Goal: Task Accomplishment & Management: Complete application form

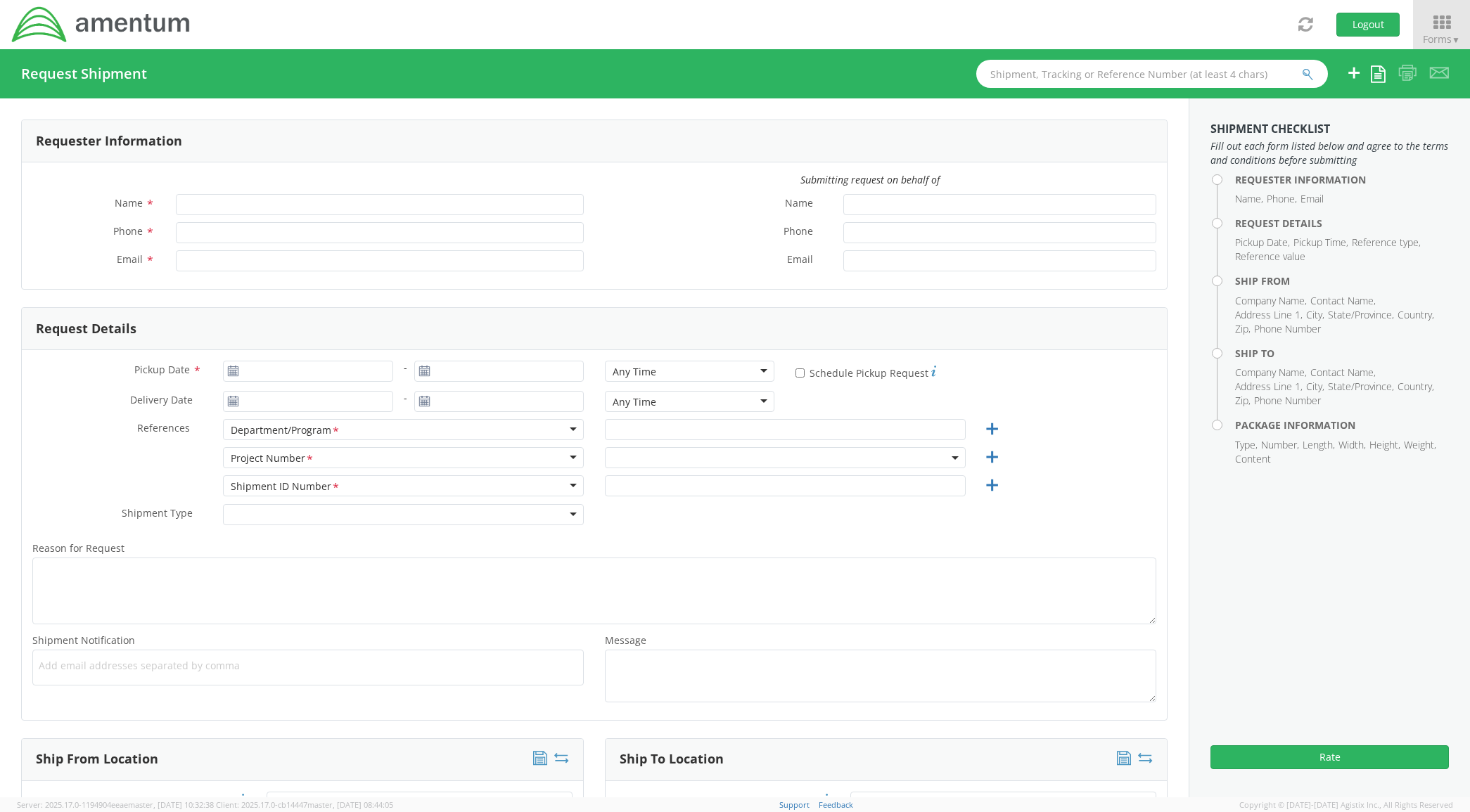
type input "[PERSON_NAME]"
type input "[PHONE_NUMBER]"
type input "[PERSON_NAME][EMAIL_ADDRESS][PERSON_NAME][DOMAIN_NAME]"
drag, startPoint x: 150, startPoint y: 417, endPoint x: 196, endPoint y: 417, distance: 46.0
click at [150, 416] on div "Delivery Date *" at bounding box center [212, 405] width 382 height 28
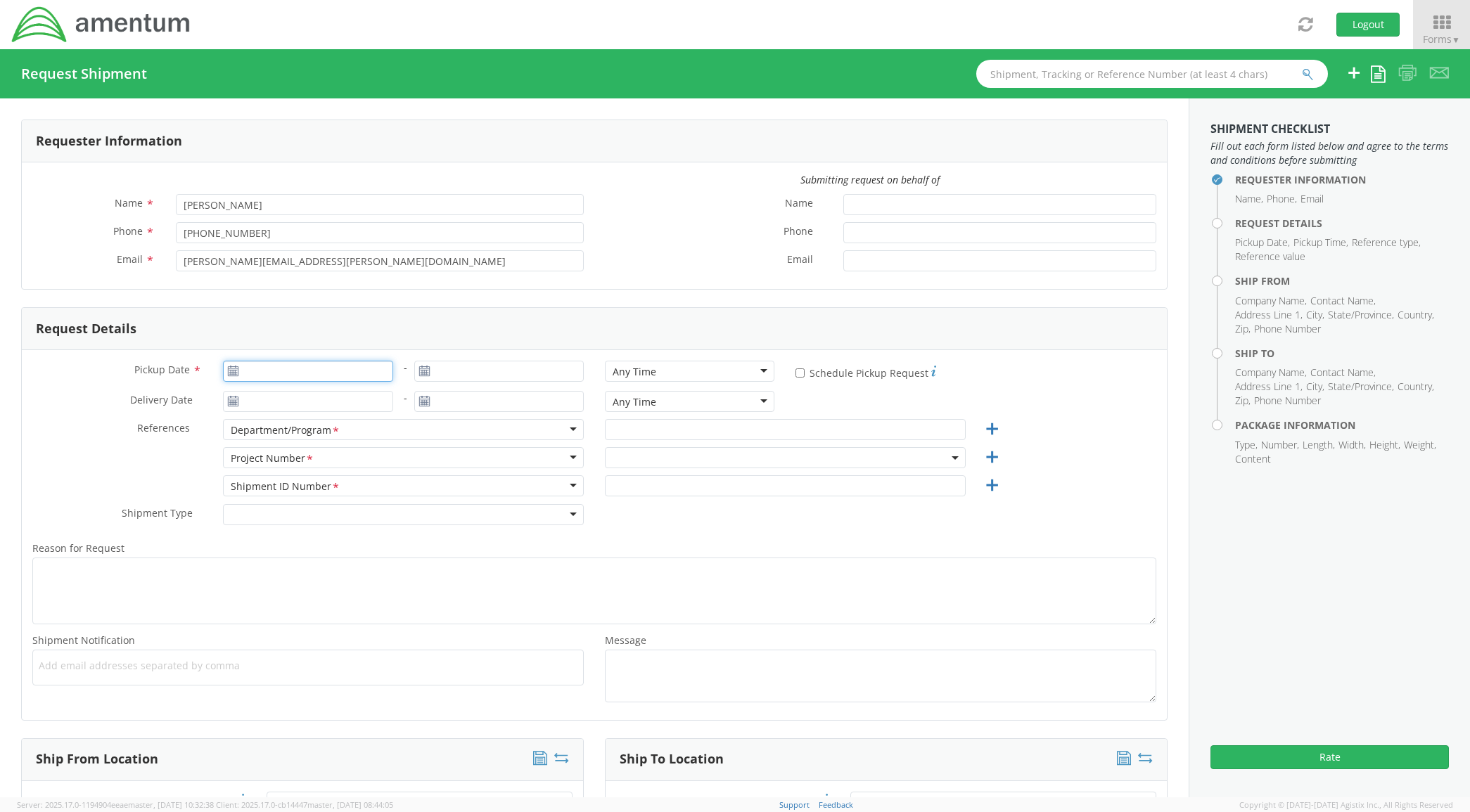
type input "[DATE]"
click at [322, 374] on input "[DATE]" at bounding box center [307, 370] width 170 height 21
click at [321, 510] on td "20" at bounding box center [320, 502] width 30 height 21
click at [114, 444] on div "Pickup Date * [DATE] - [DATE] Any Time Any Time Any Time 7:00 am - 10:00 am 10:…" at bounding box center [594, 535] width 1145 height 370
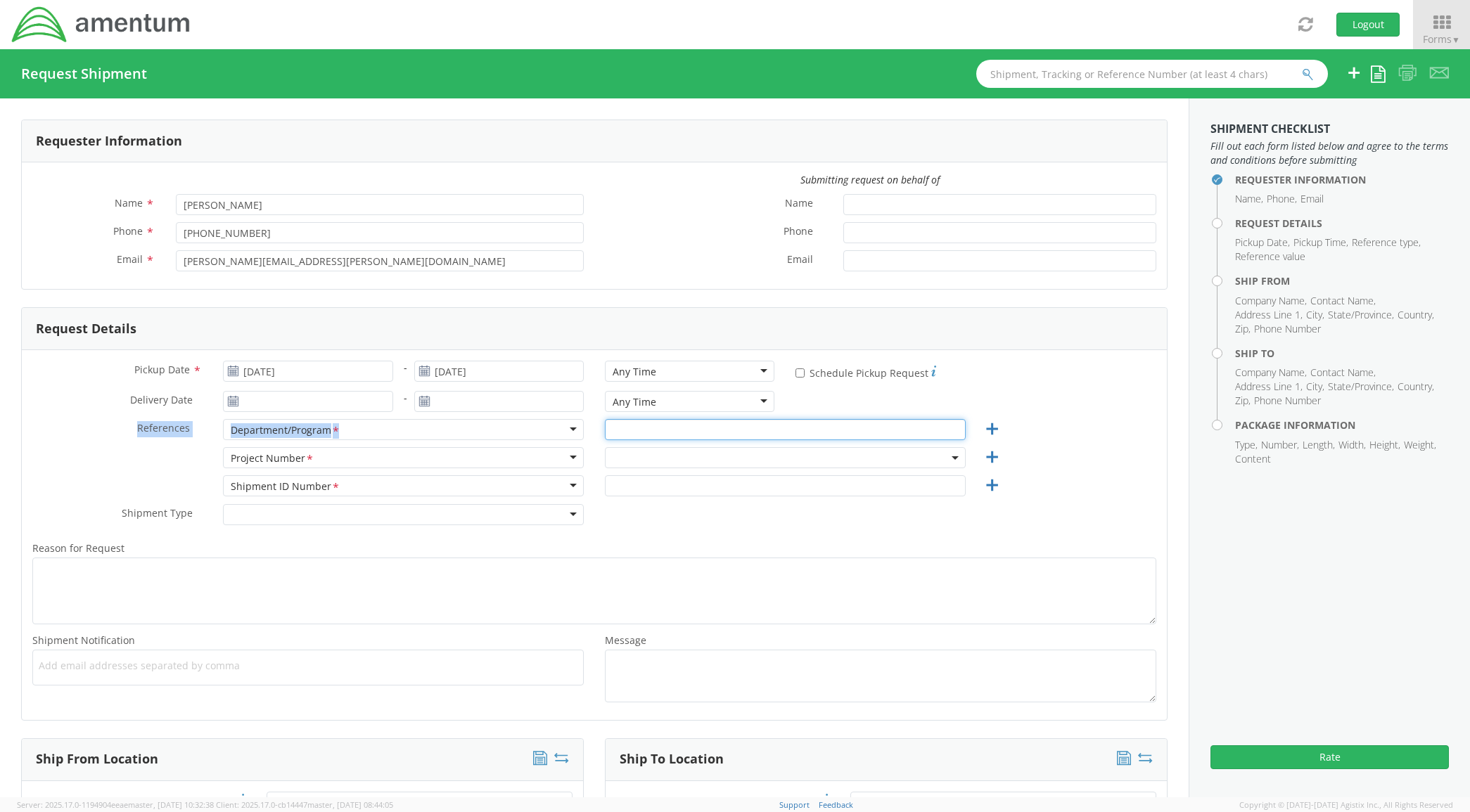
click at [693, 422] on input "text" at bounding box center [785, 429] width 360 height 21
click at [679, 431] on input "text" at bounding box center [785, 429] width 360 height 21
drag, startPoint x: 749, startPoint y: 408, endPoint x: 746, endPoint y: 438, distance: 30.1
click at [749, 409] on div "Any Time" at bounding box center [689, 401] width 170 height 21
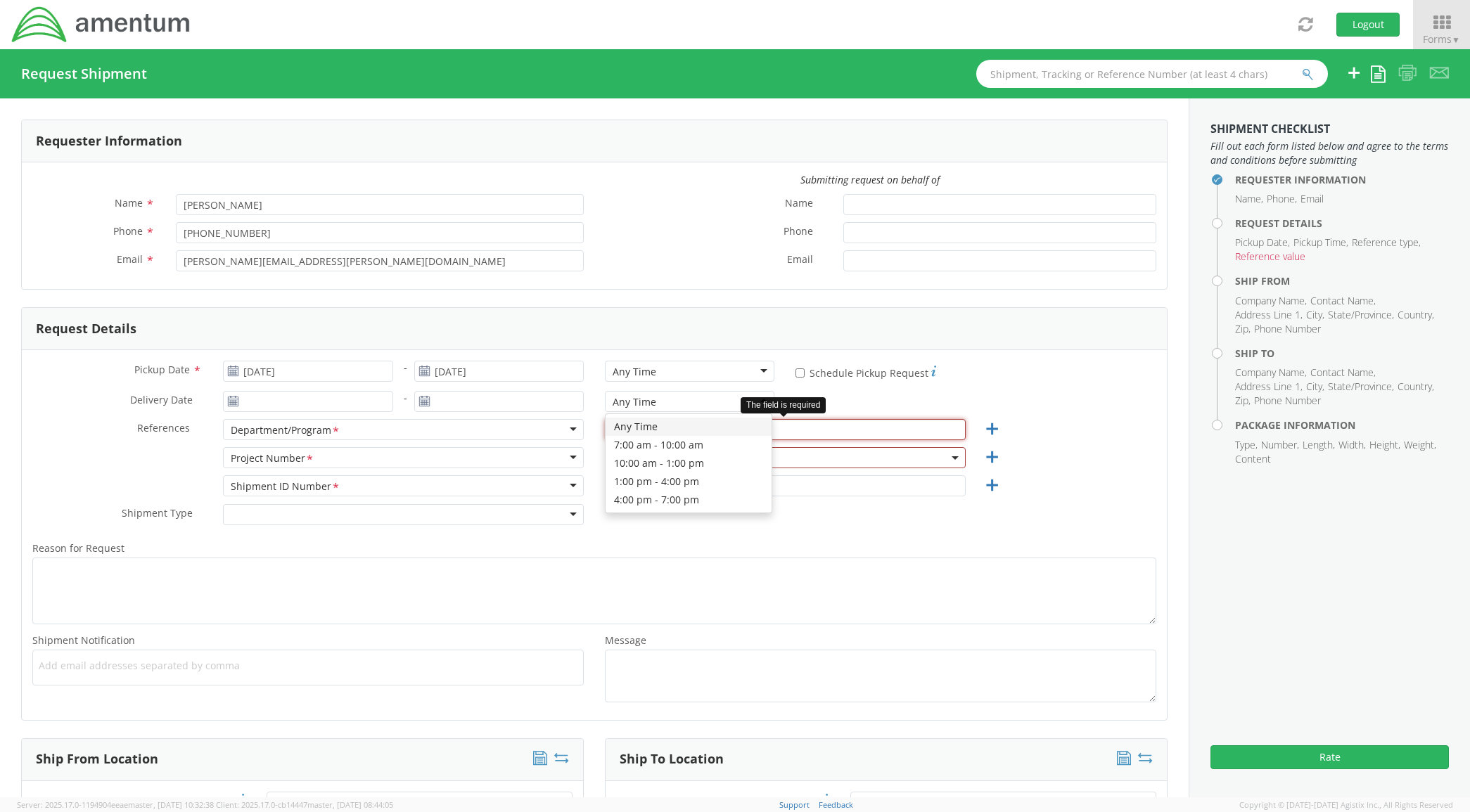
click at [795, 429] on input "text" at bounding box center [785, 429] width 360 height 21
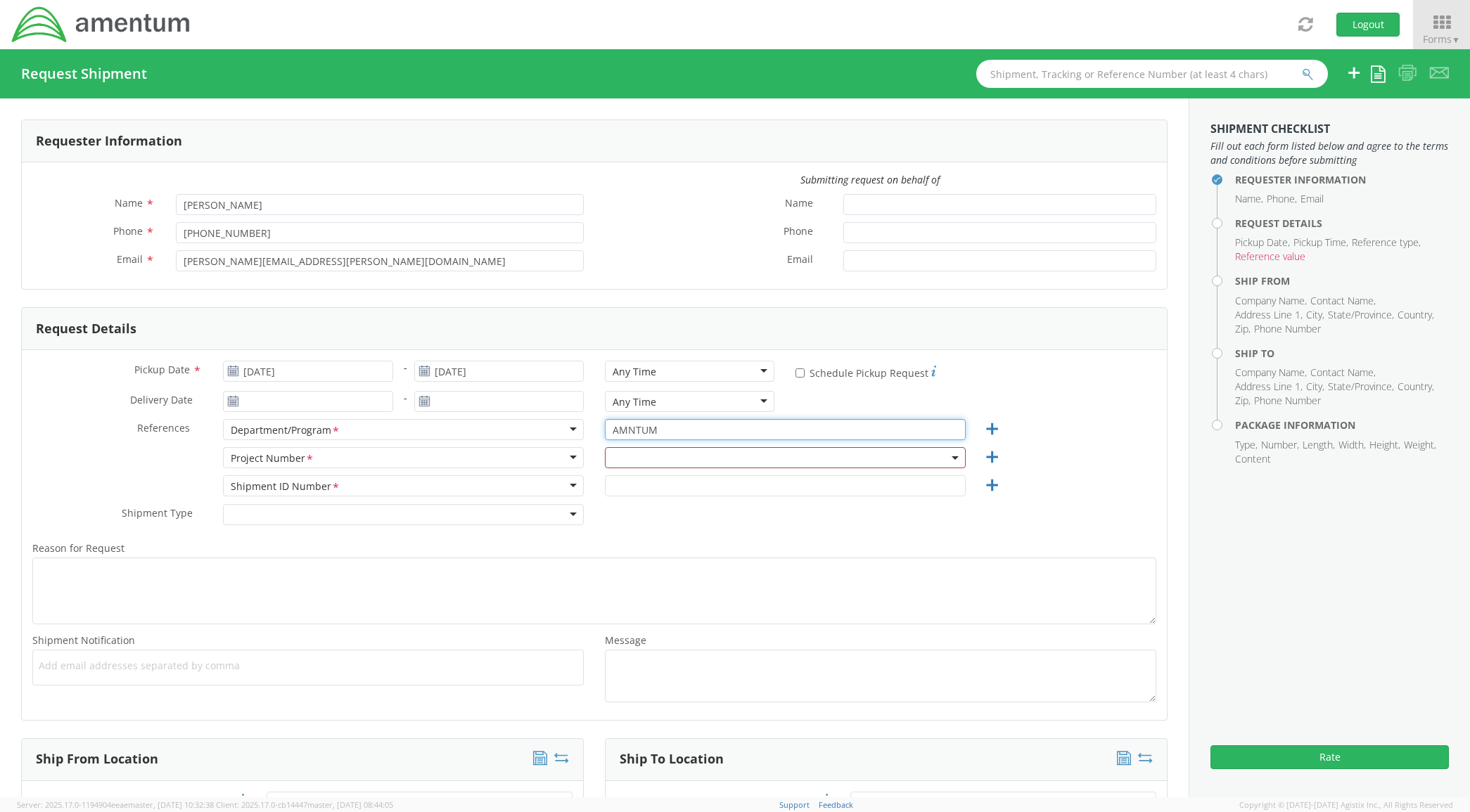
type input "AMNTUM"
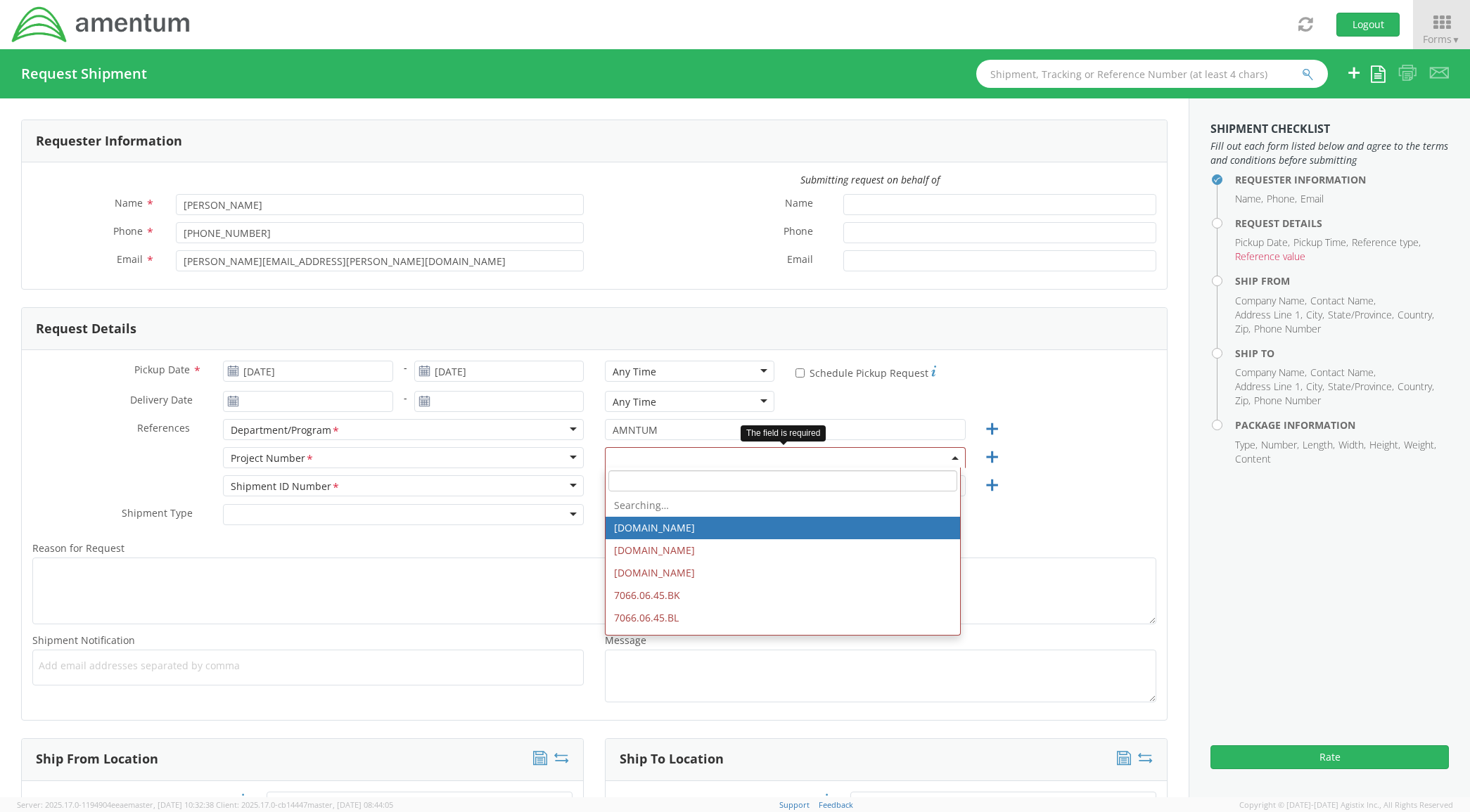
click at [712, 486] on input "search" at bounding box center [782, 481] width 349 height 21
paste input "3013.10.FP.1002.HQ.04.7200"
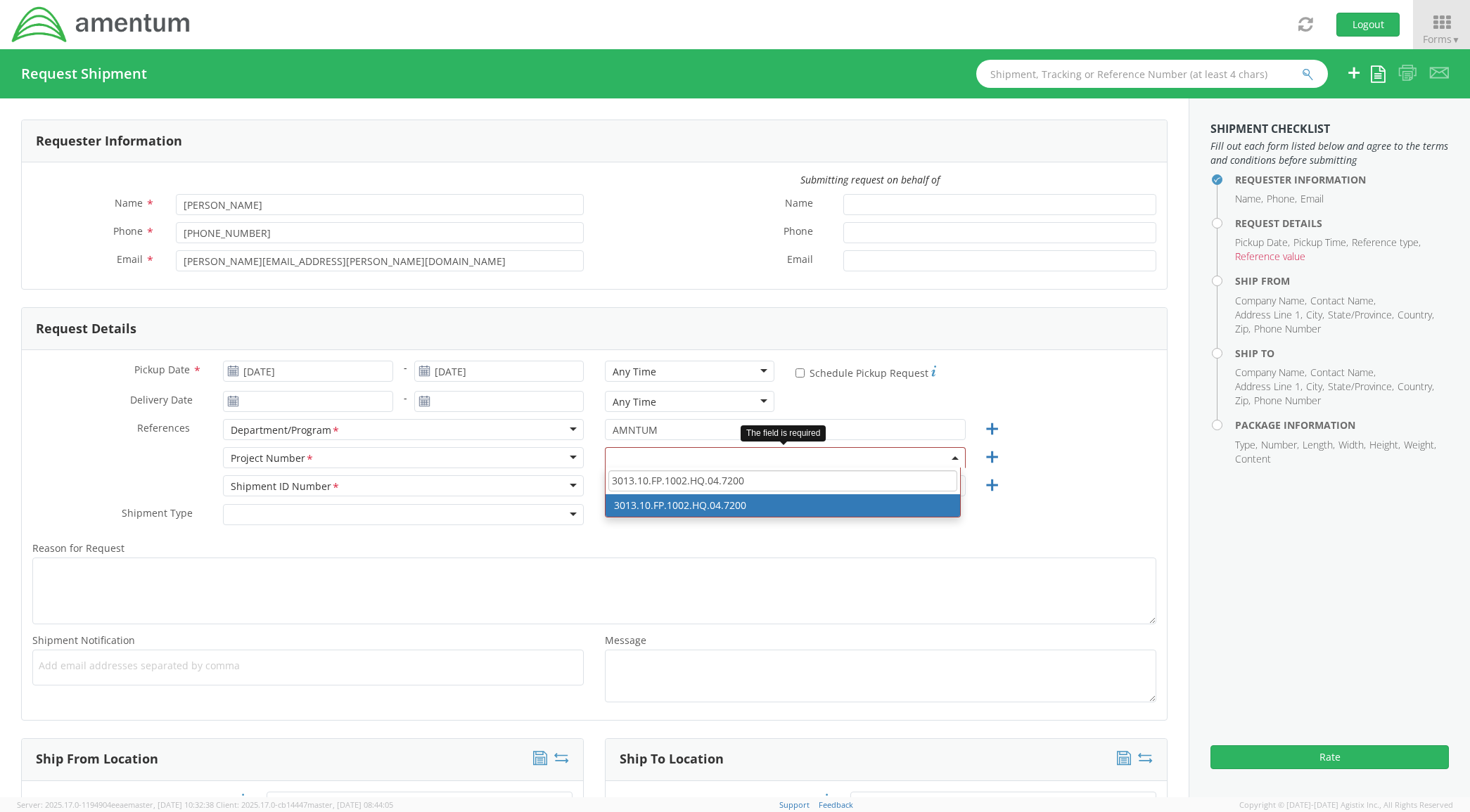
type input "3013.10.FP.1002.HQ.04.7200"
select select "3013.10.FP.1002.HQ.04.7200"
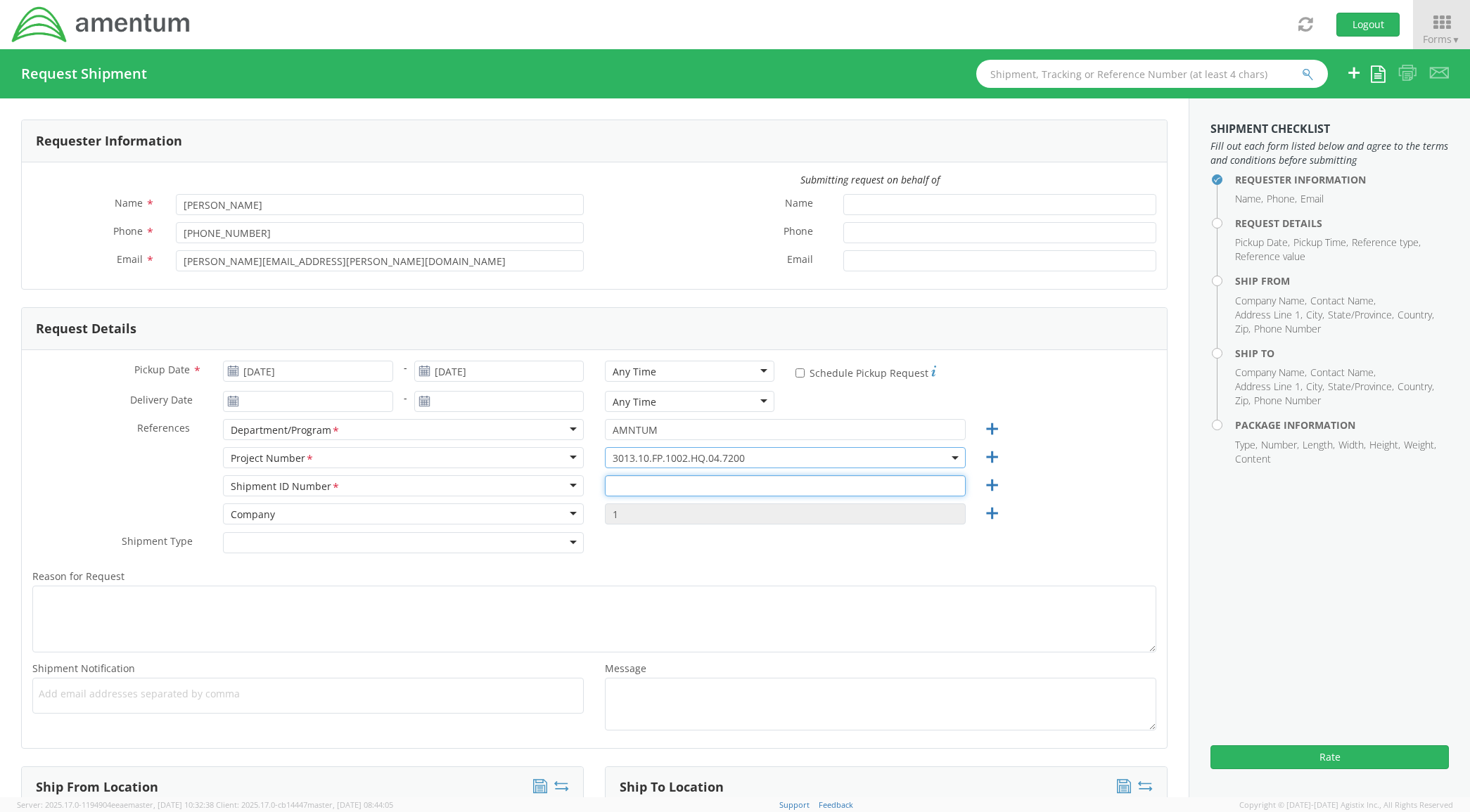
click at [713, 491] on input "text" at bounding box center [785, 486] width 360 height 21
paste input "3013.10.FP.1002.HQ.04.7200"
type input "3013.10.FP.1002.HQ.04.7200"
click at [694, 426] on input "AMNTUM" at bounding box center [785, 429] width 360 height 21
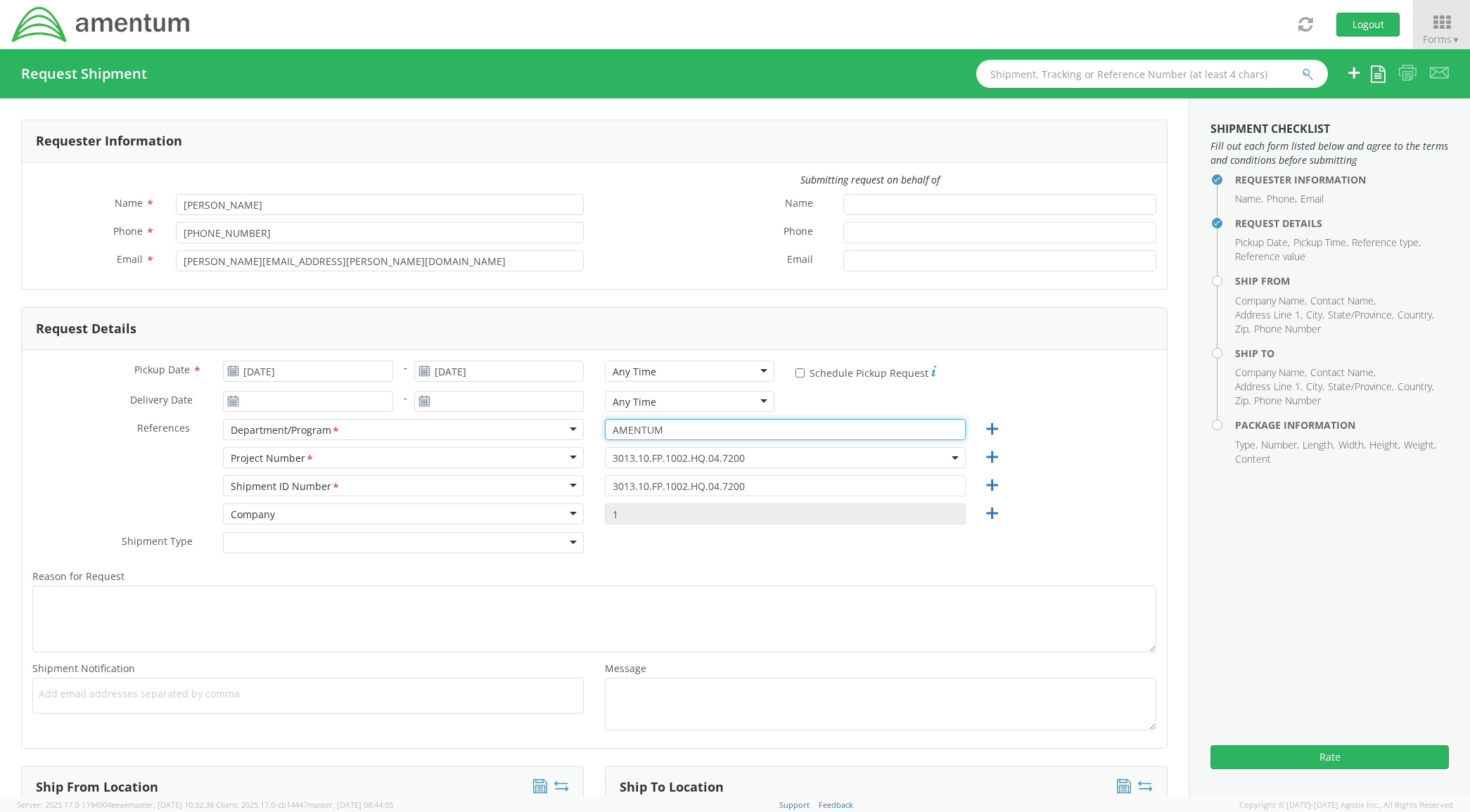
scroll to position [410, 0]
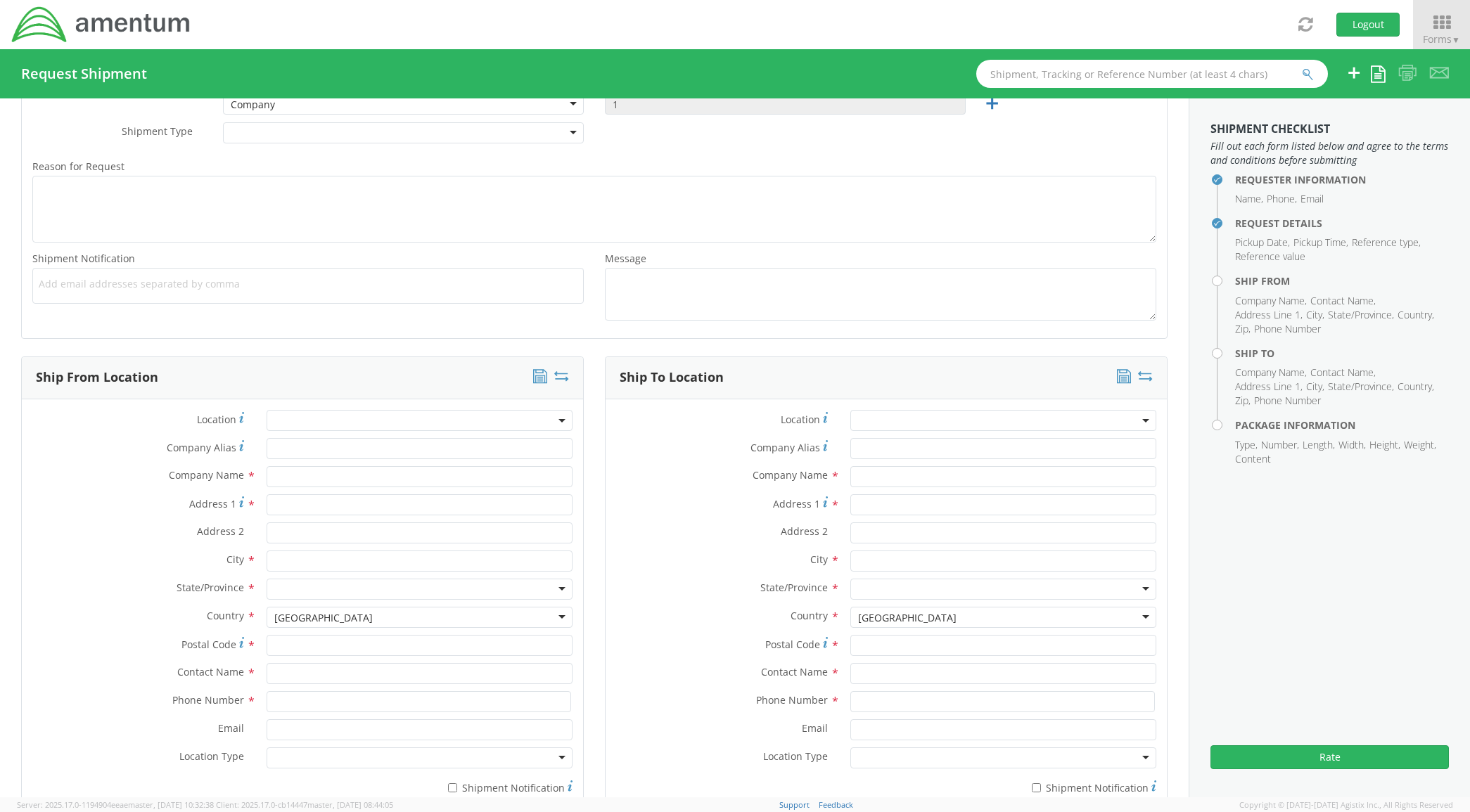
type input "AMENTUM"
click at [282, 476] on input "text" at bounding box center [420, 476] width 307 height 21
click at [268, 447] on input "Company Alias *" at bounding box center [420, 448] width 307 height 21
type input "AMENTUM"
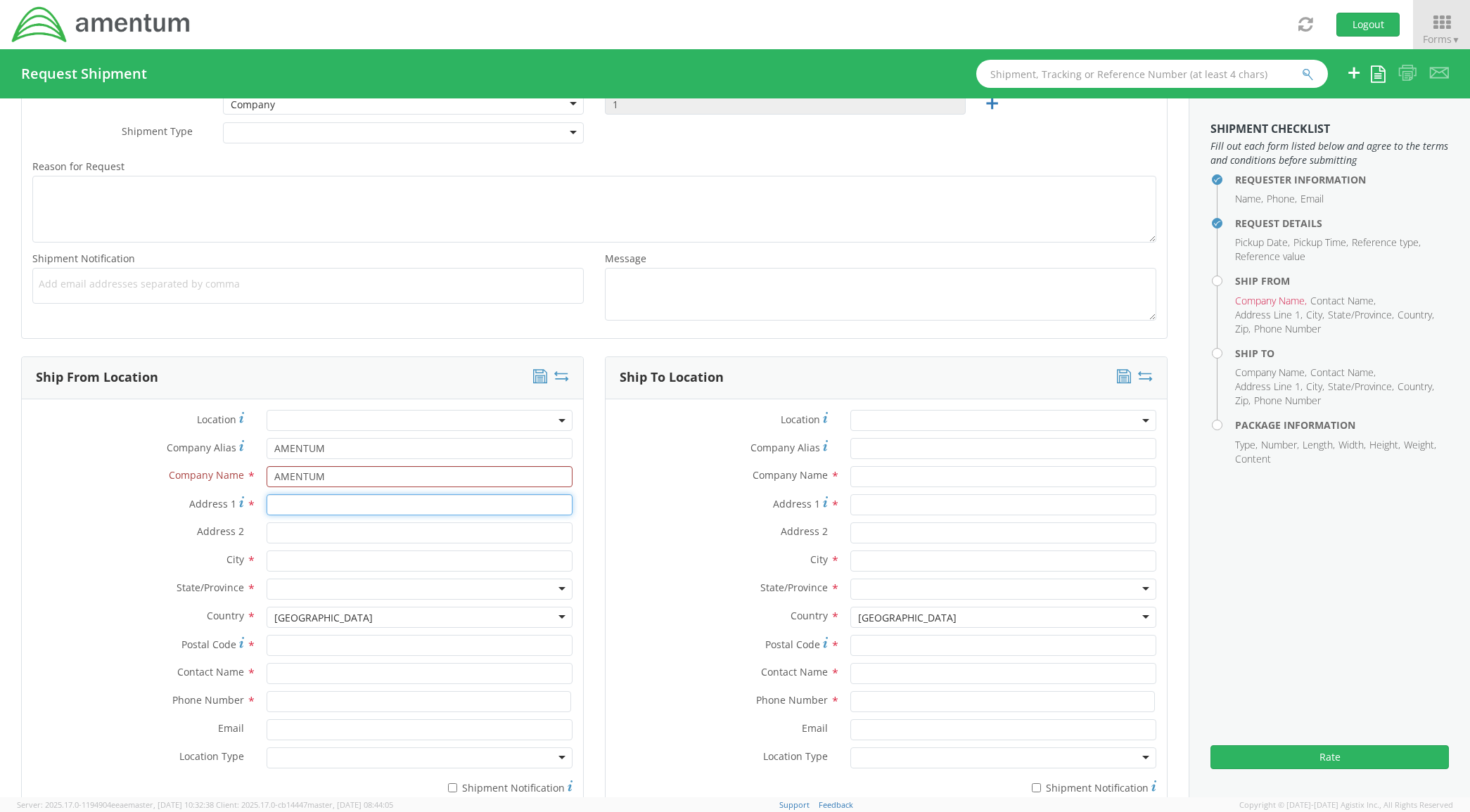
type input "[STREET_ADDRESS]"
type input "[GEOGRAPHIC_DATA]"
type input "76177"
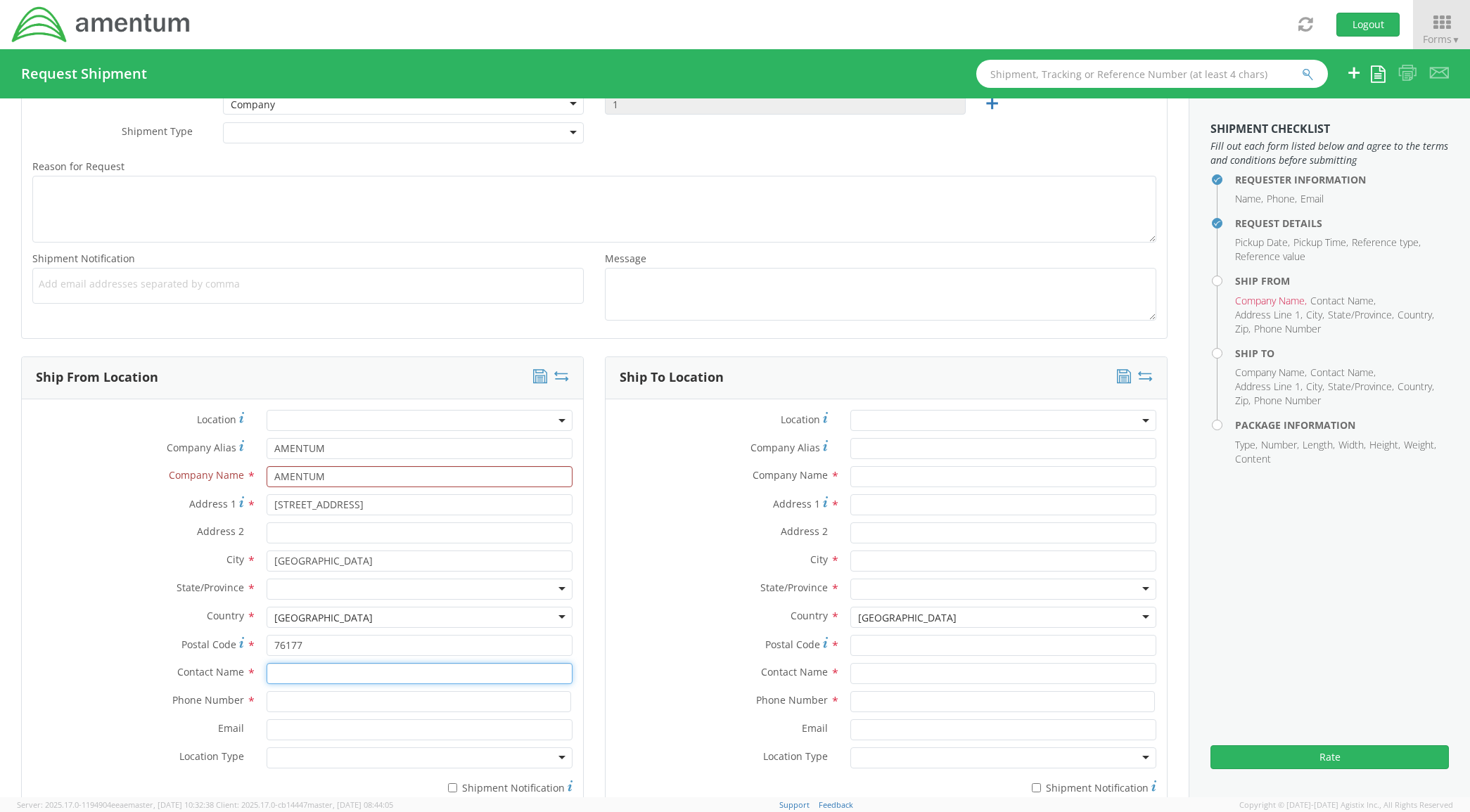
type input "[PERSON_NAME]"
type input "8172241267"
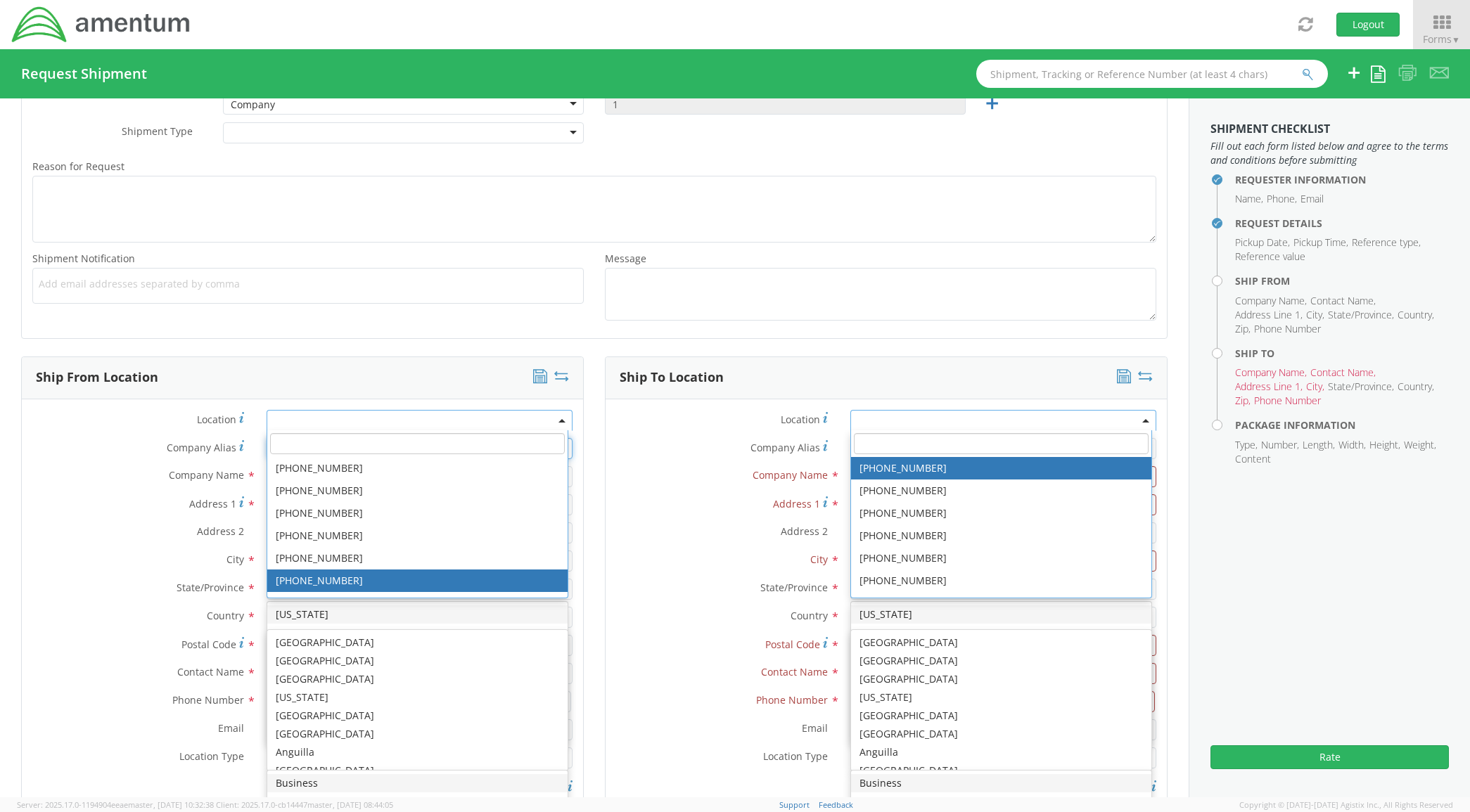
scroll to position [0, 0]
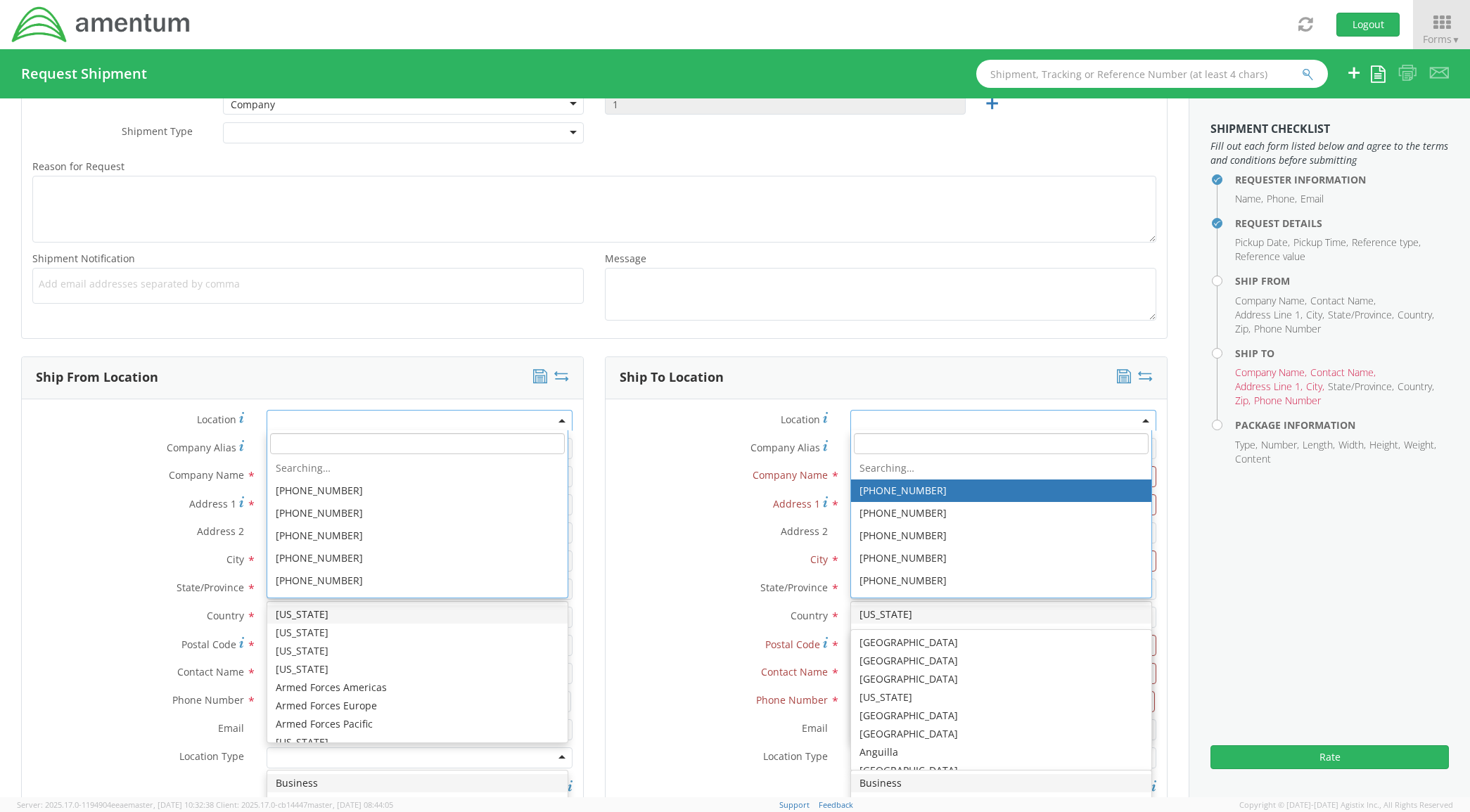
click at [176, 582] on span "State/Province" at bounding box center [210, 587] width 67 height 13
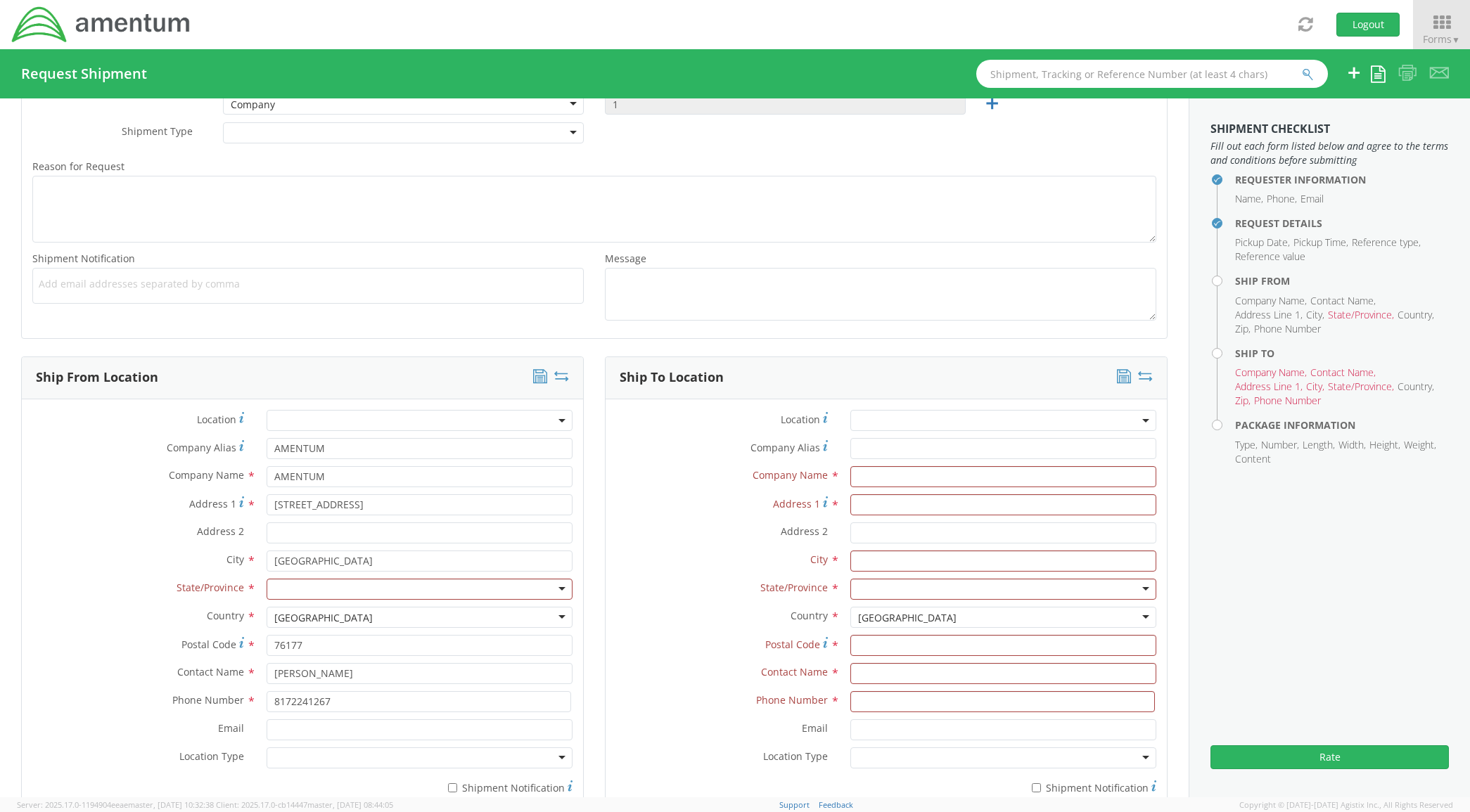
drag, startPoint x: 176, startPoint y: 582, endPoint x: 295, endPoint y: 591, distance: 119.3
click at [295, 591] on div at bounding box center [420, 589] width 307 height 21
type input "y"
type input "te"
drag, startPoint x: 311, startPoint y: 607, endPoint x: 311, endPoint y: 616, distance: 9.0
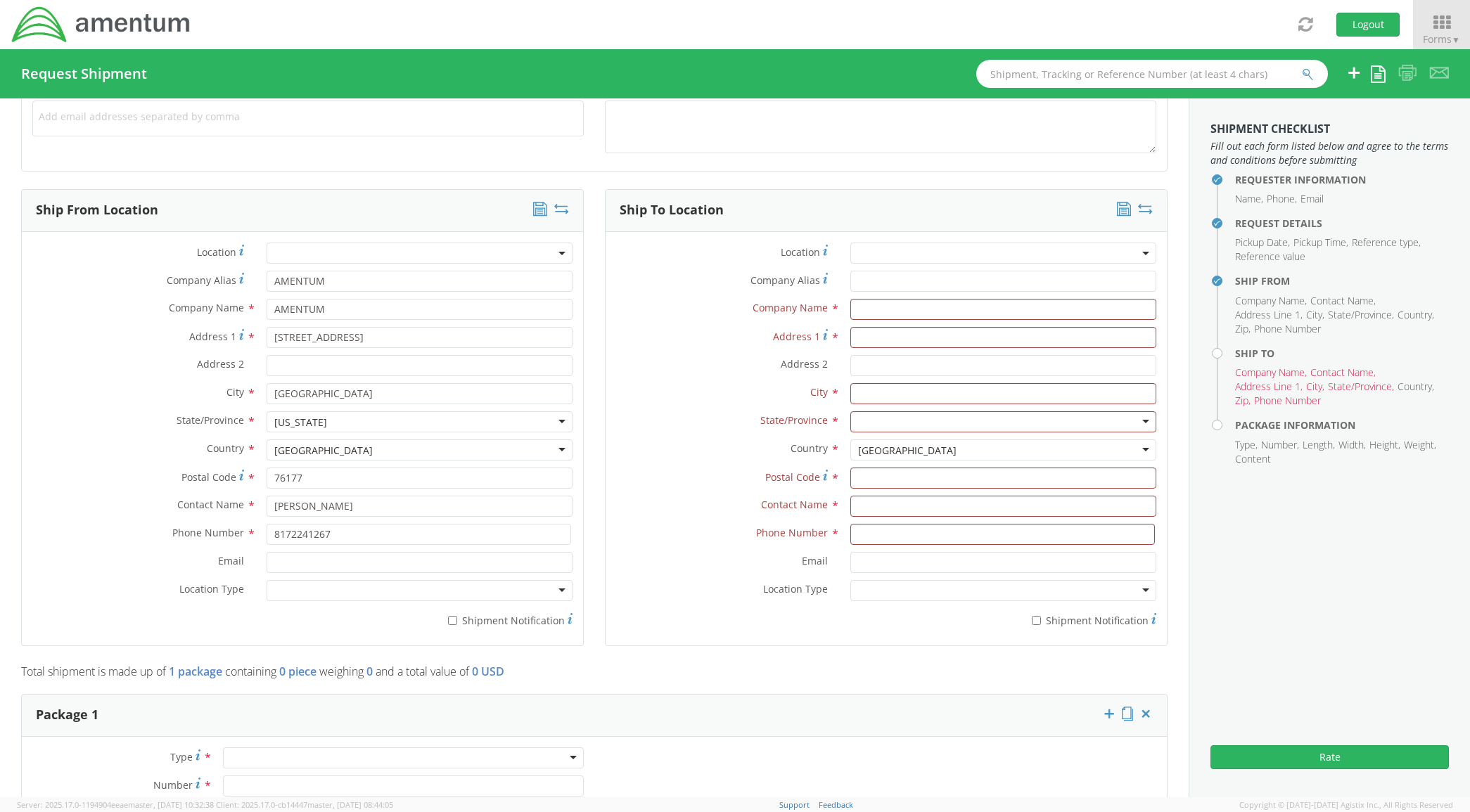
scroll to position [616, 0]
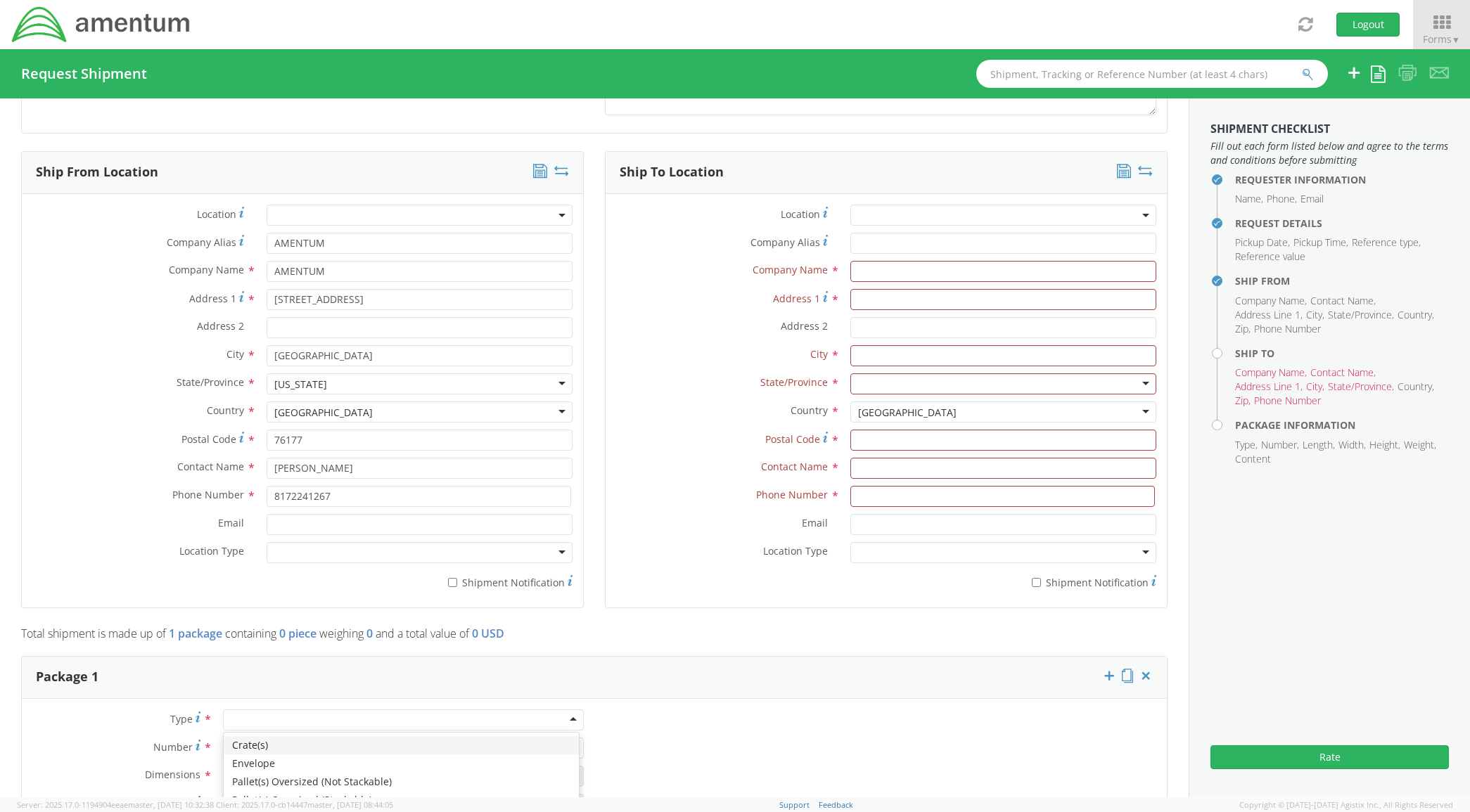
drag, startPoint x: 287, startPoint y: 729, endPoint x: 272, endPoint y: 761, distance: 35.3
click at [286, 729] on div at bounding box center [403, 719] width 360 height 21
type input "1"
type input "9.5"
type input "12.5"
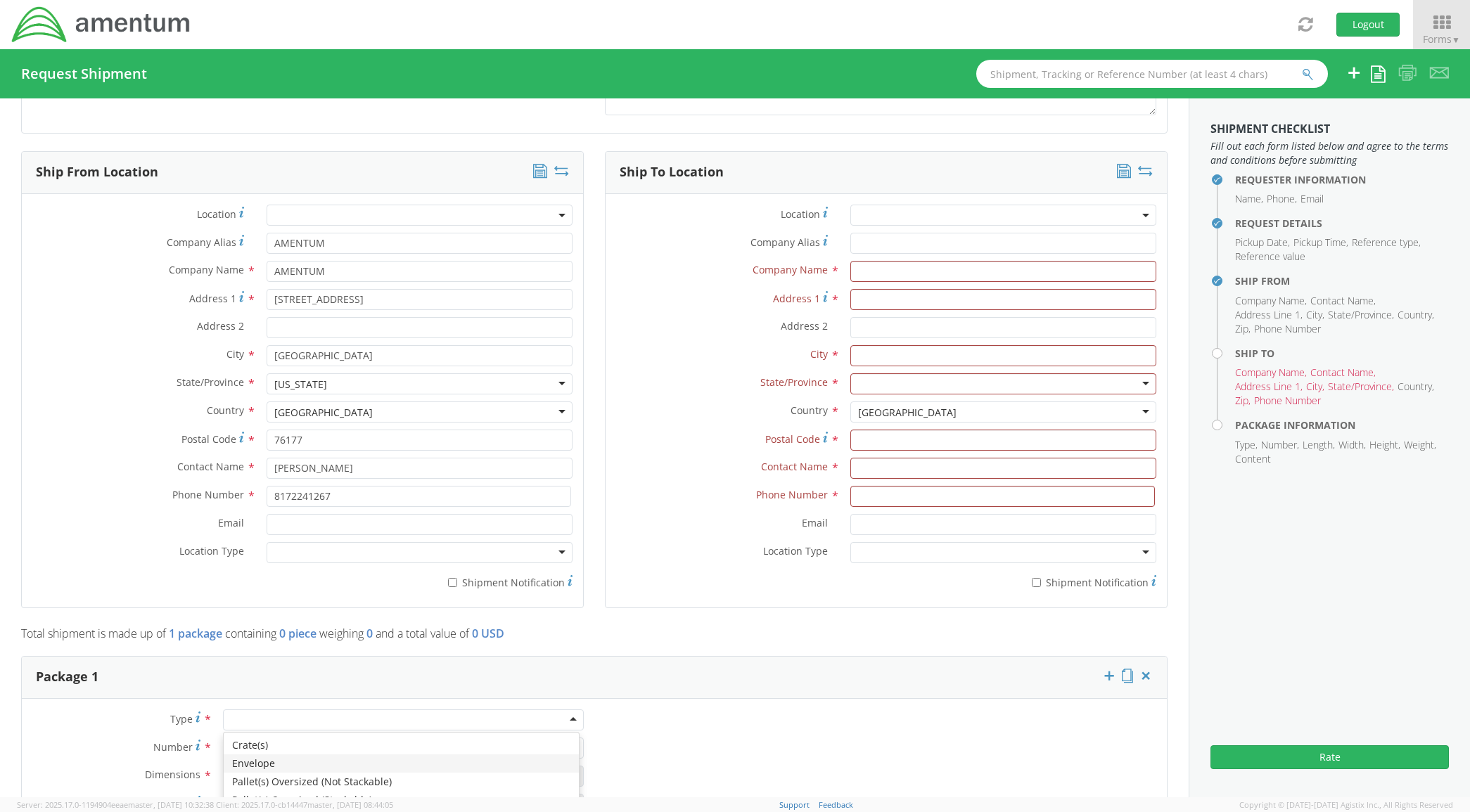
type input "0.25"
type input "1"
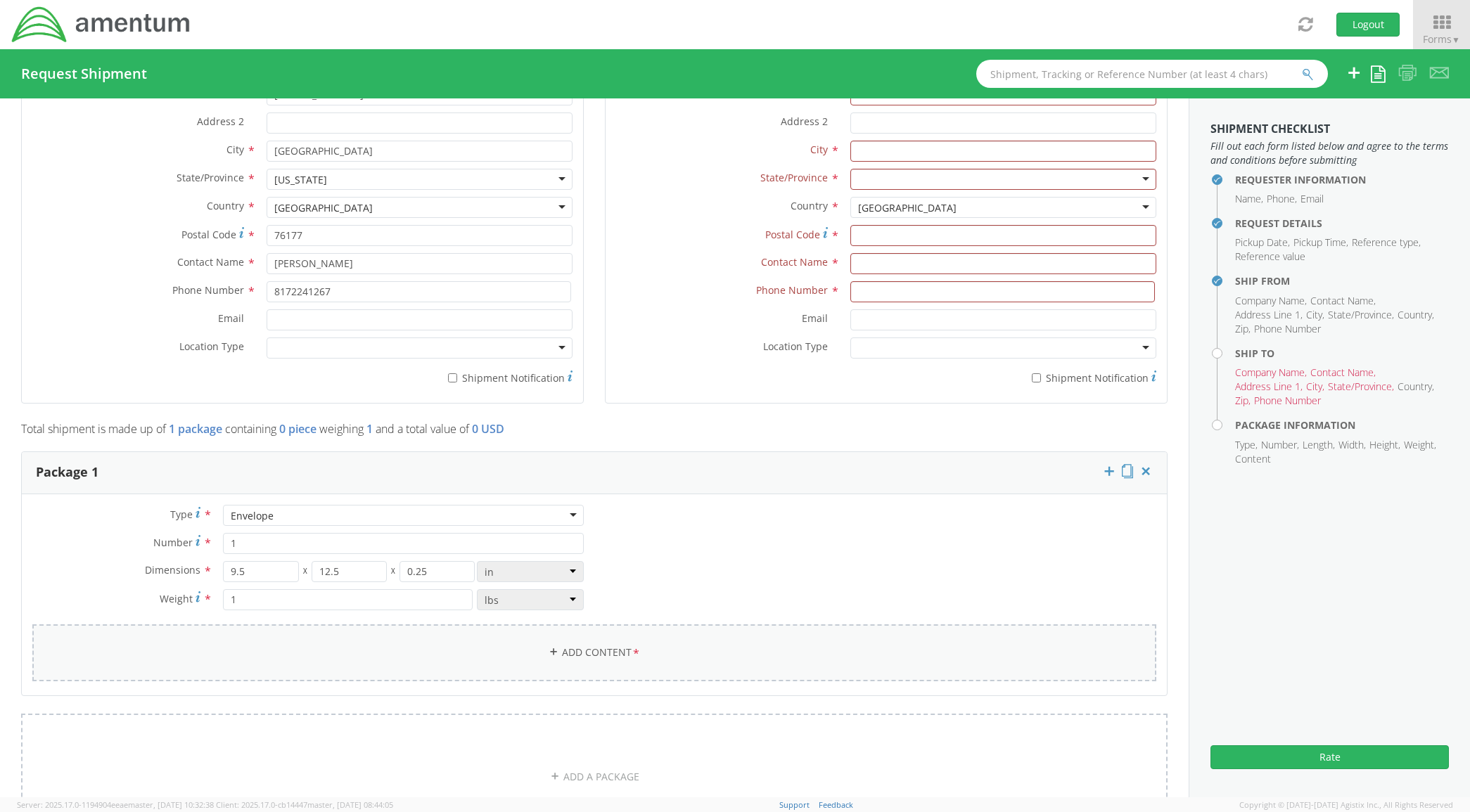
scroll to position [1026, 0]
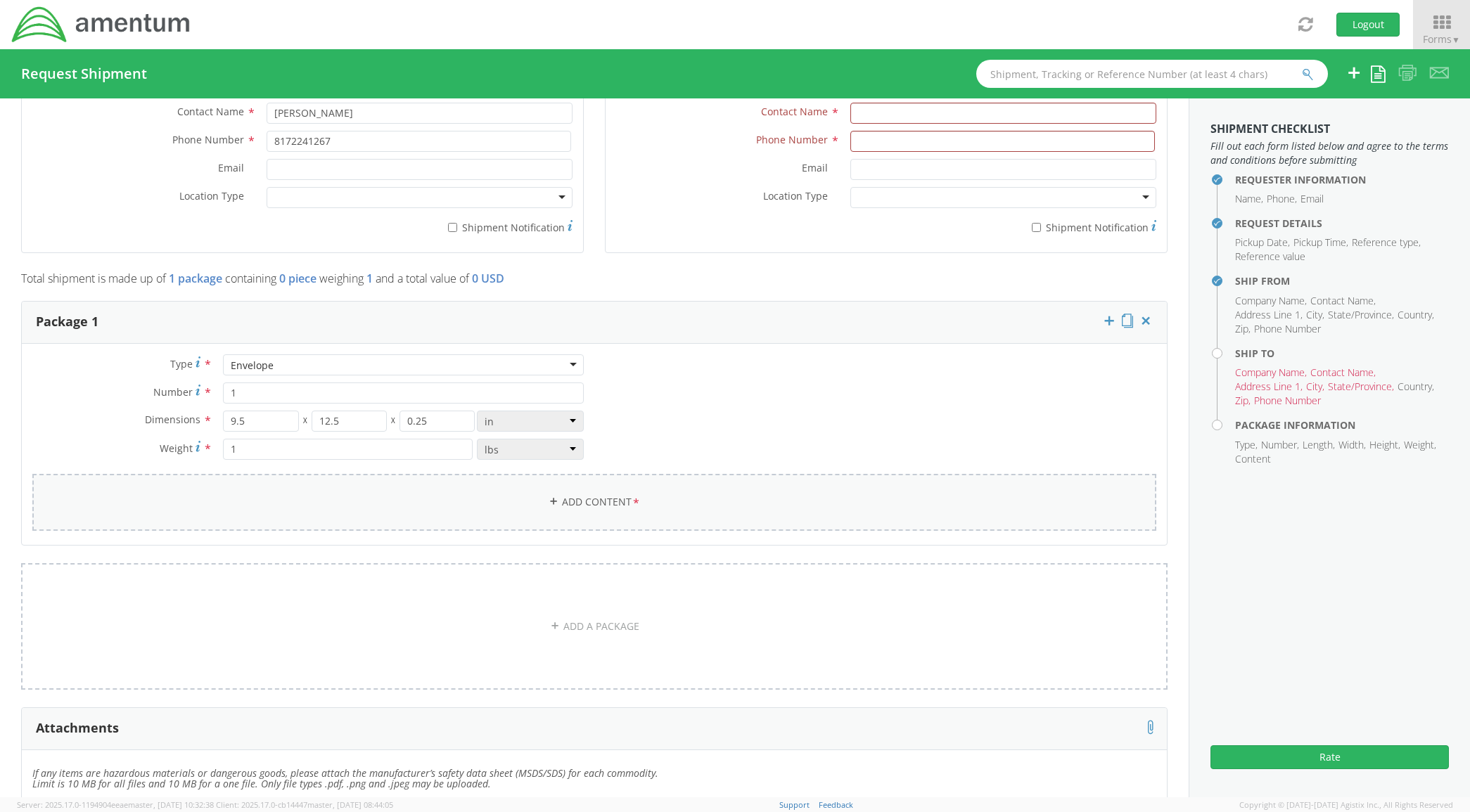
click at [594, 673] on div "Package 1 Type * Envelope Envelope Crate(s) Envelope Pallet(s) Oversized (Not S…" at bounding box center [594, 504] width 1168 height 407
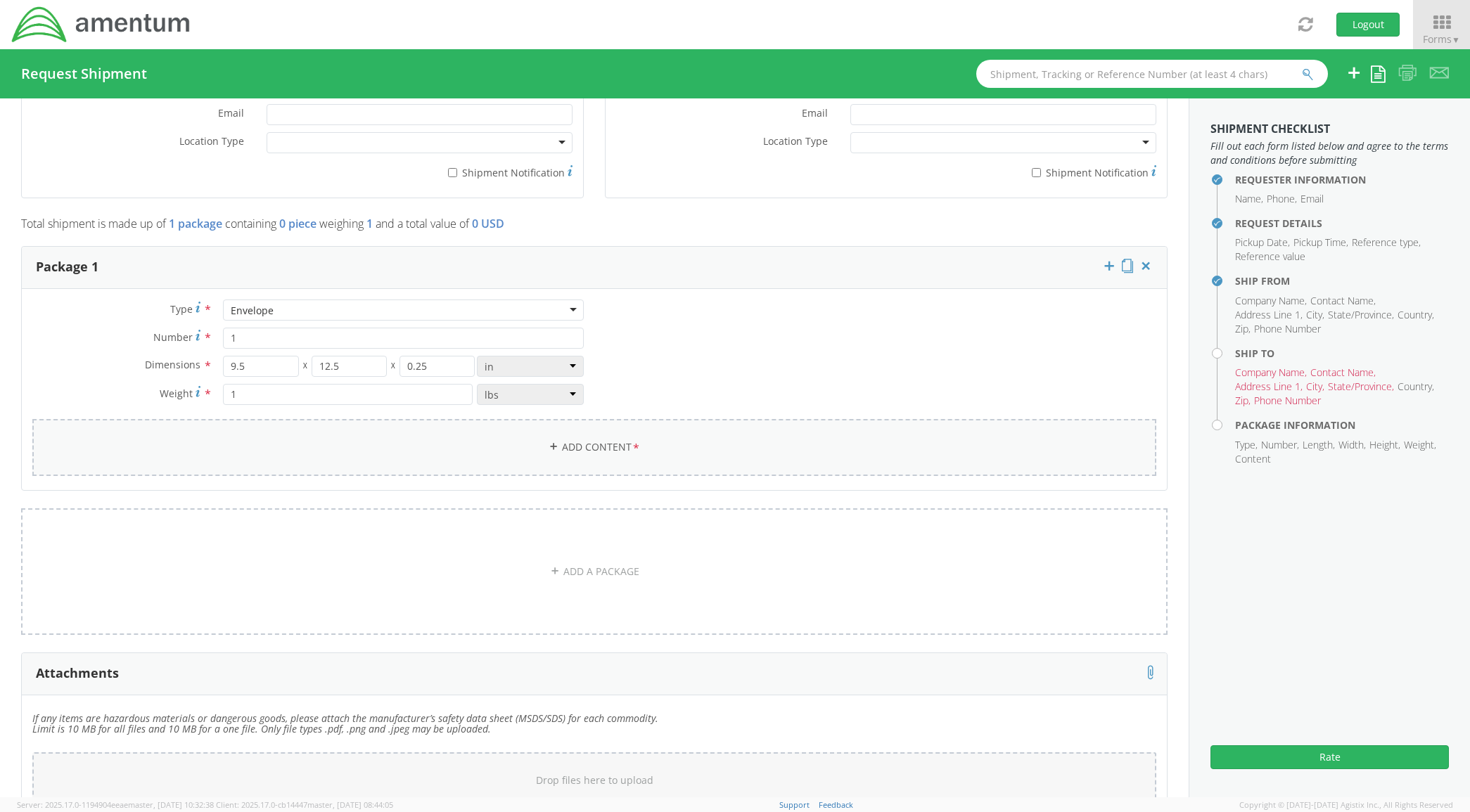
click at [623, 431] on link "Add Content *" at bounding box center [594, 447] width 1124 height 57
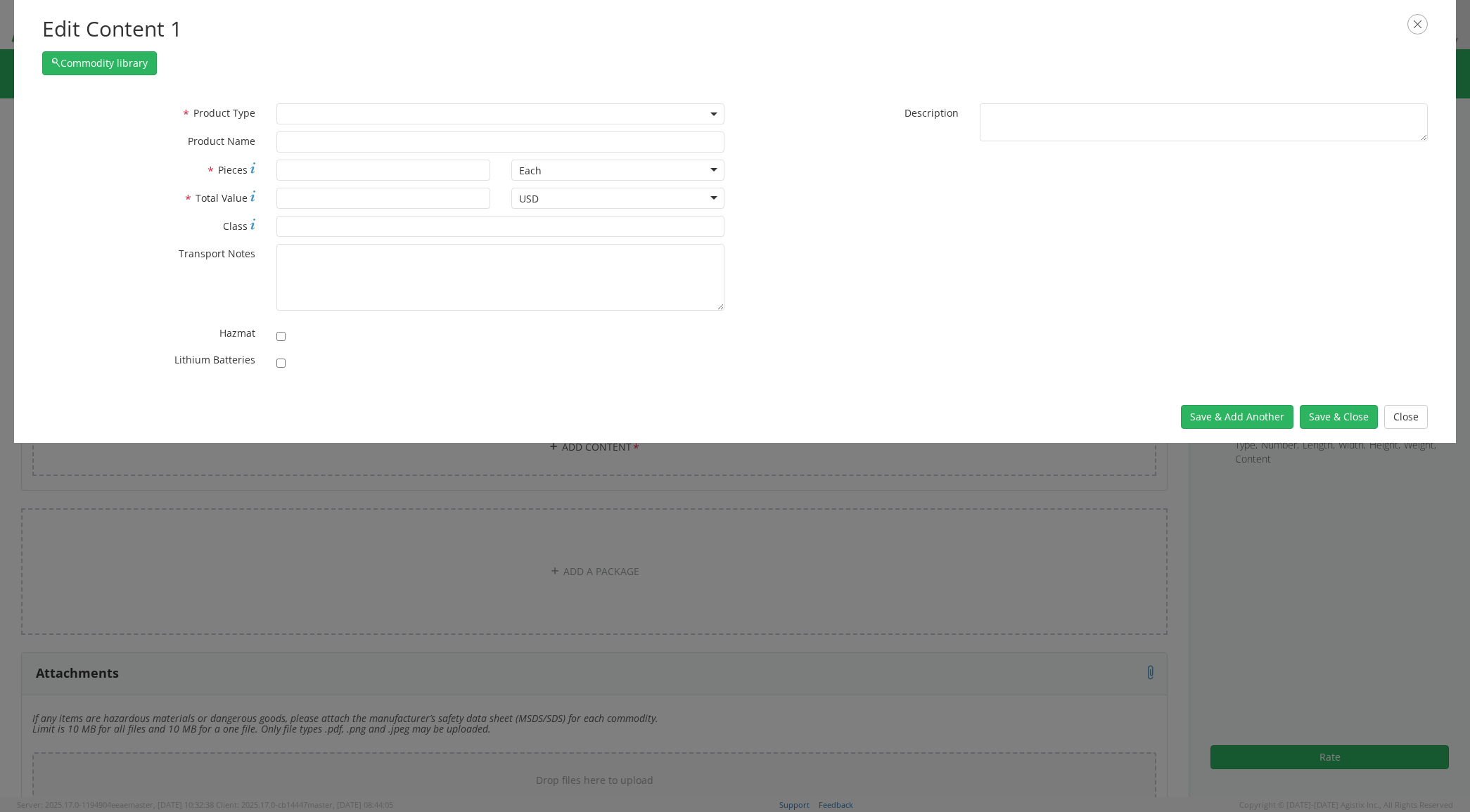
click at [508, 110] on span at bounding box center [500, 114] width 448 height 21
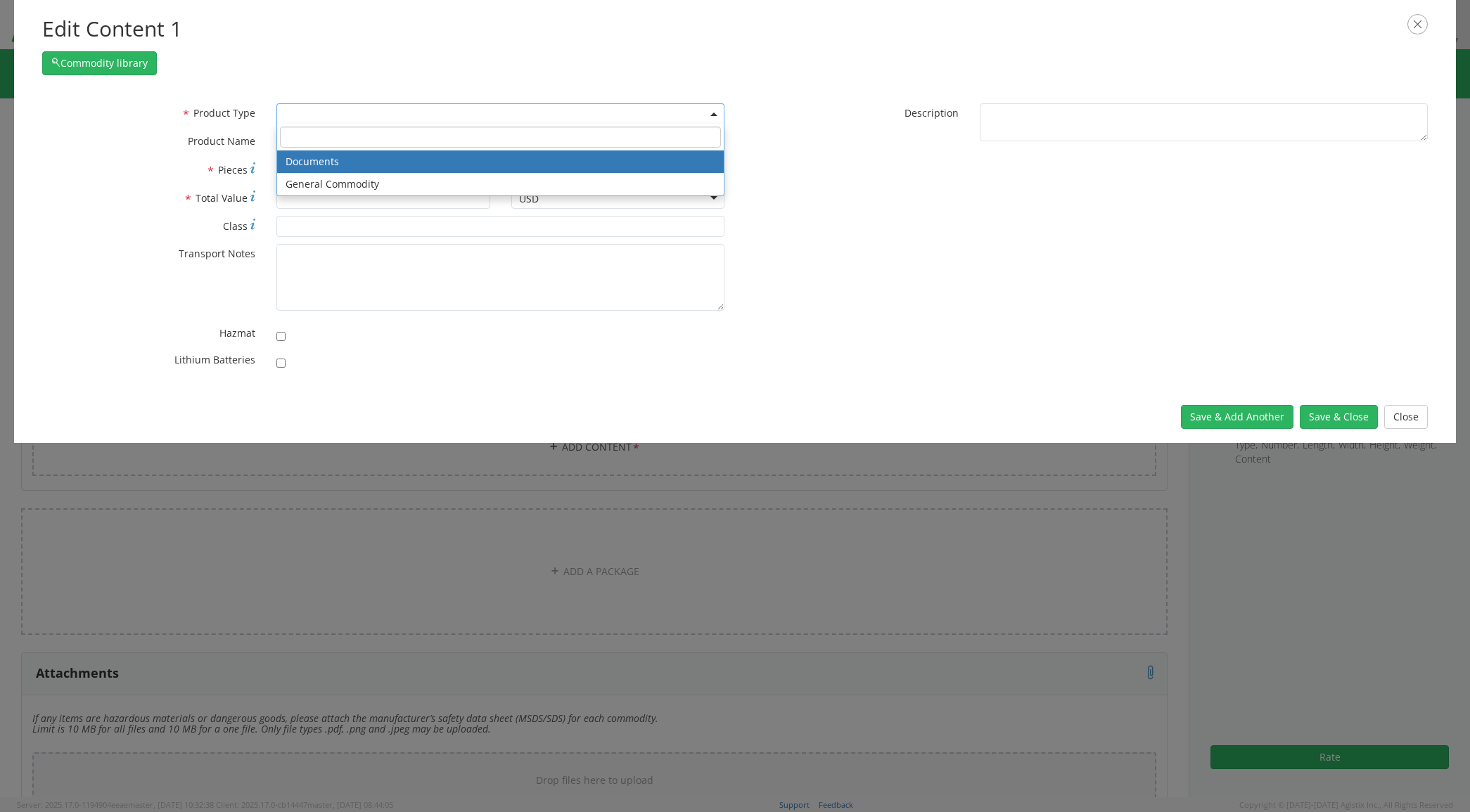
select select "DOCUMENT"
type input "Documents"
type input "1"
type textarea "Documents"
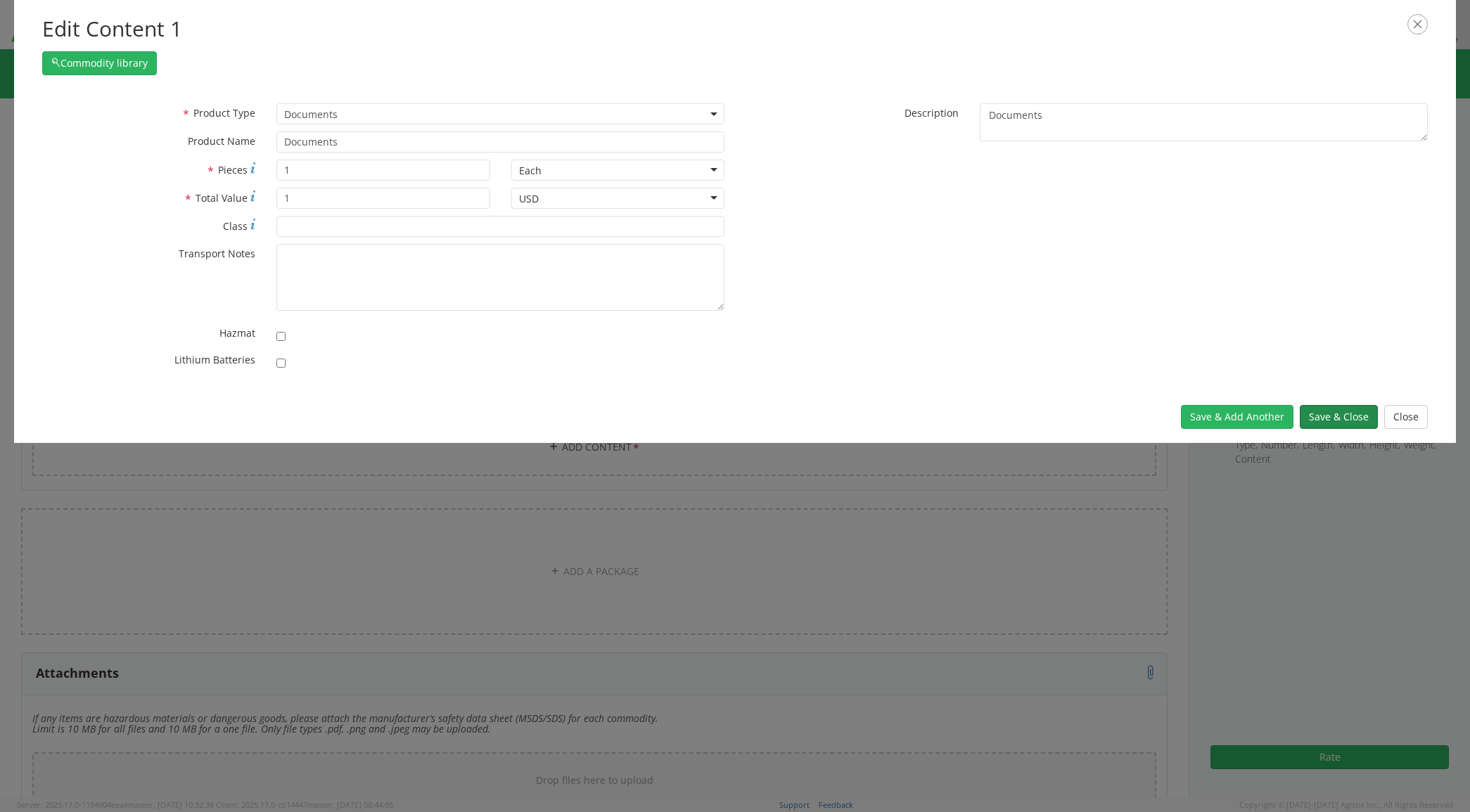
click at [1331, 423] on button "Save & Close" at bounding box center [1339, 417] width 78 height 24
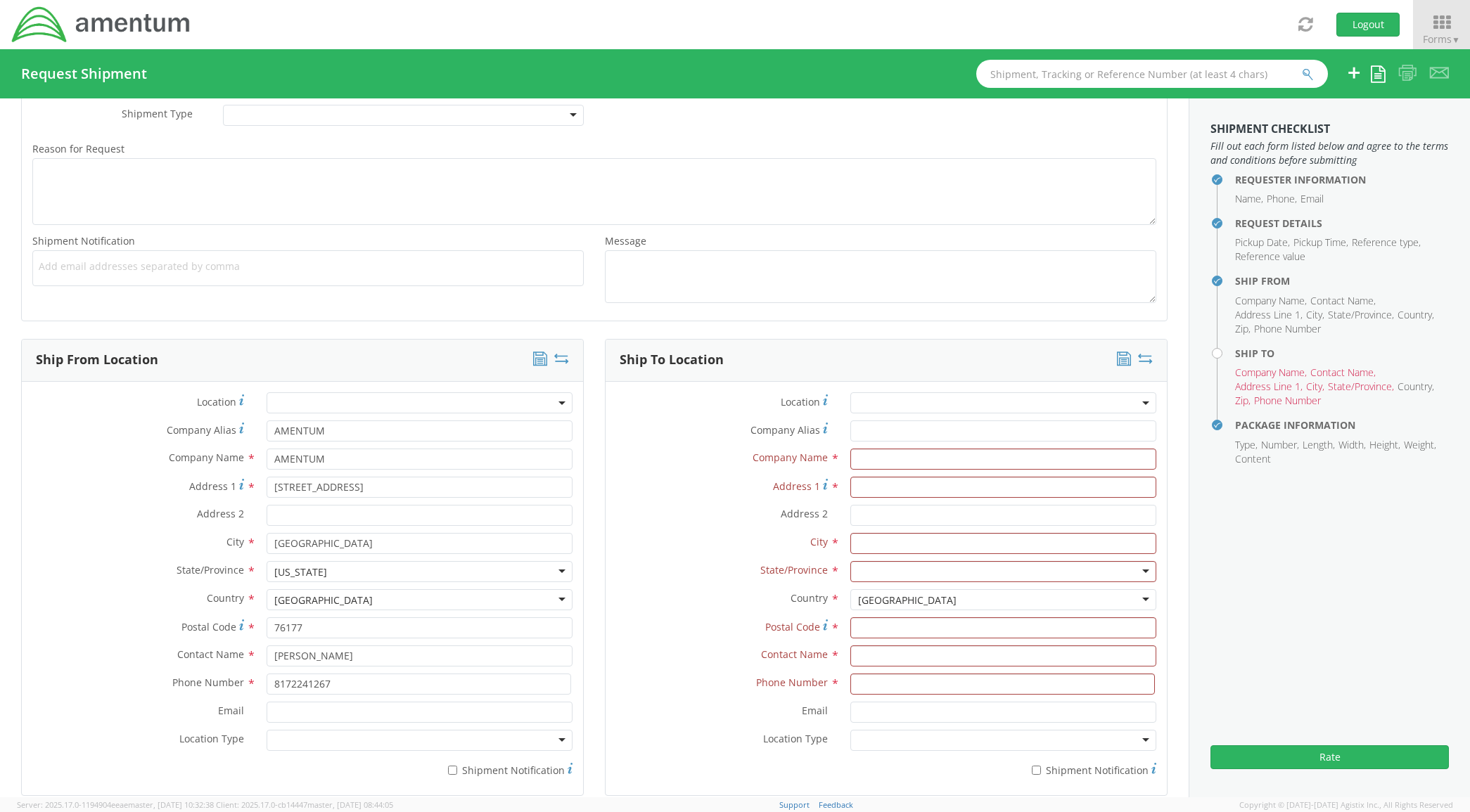
scroll to position [410, 0]
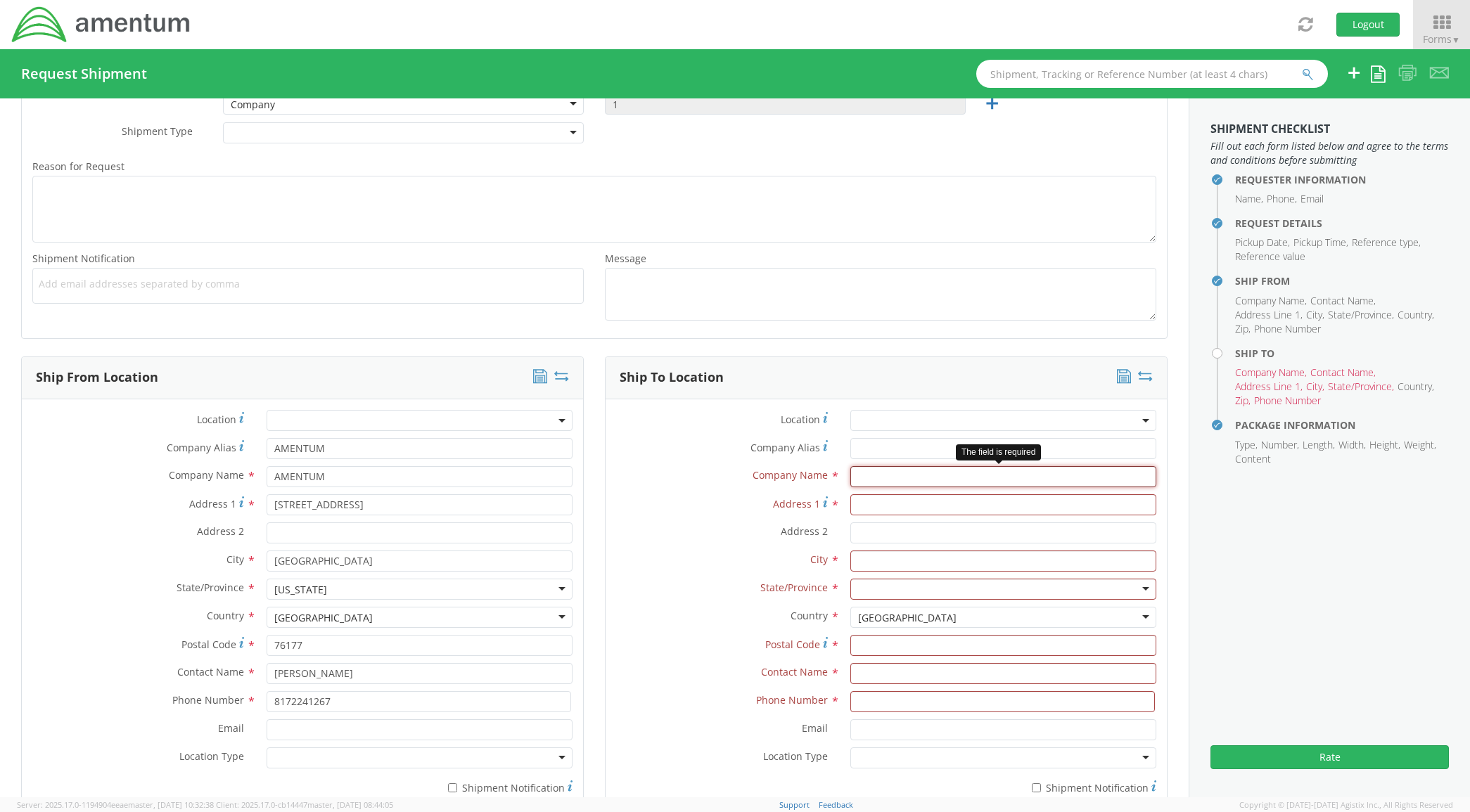
click at [865, 476] on input "text" at bounding box center [1003, 476] width 307 height 21
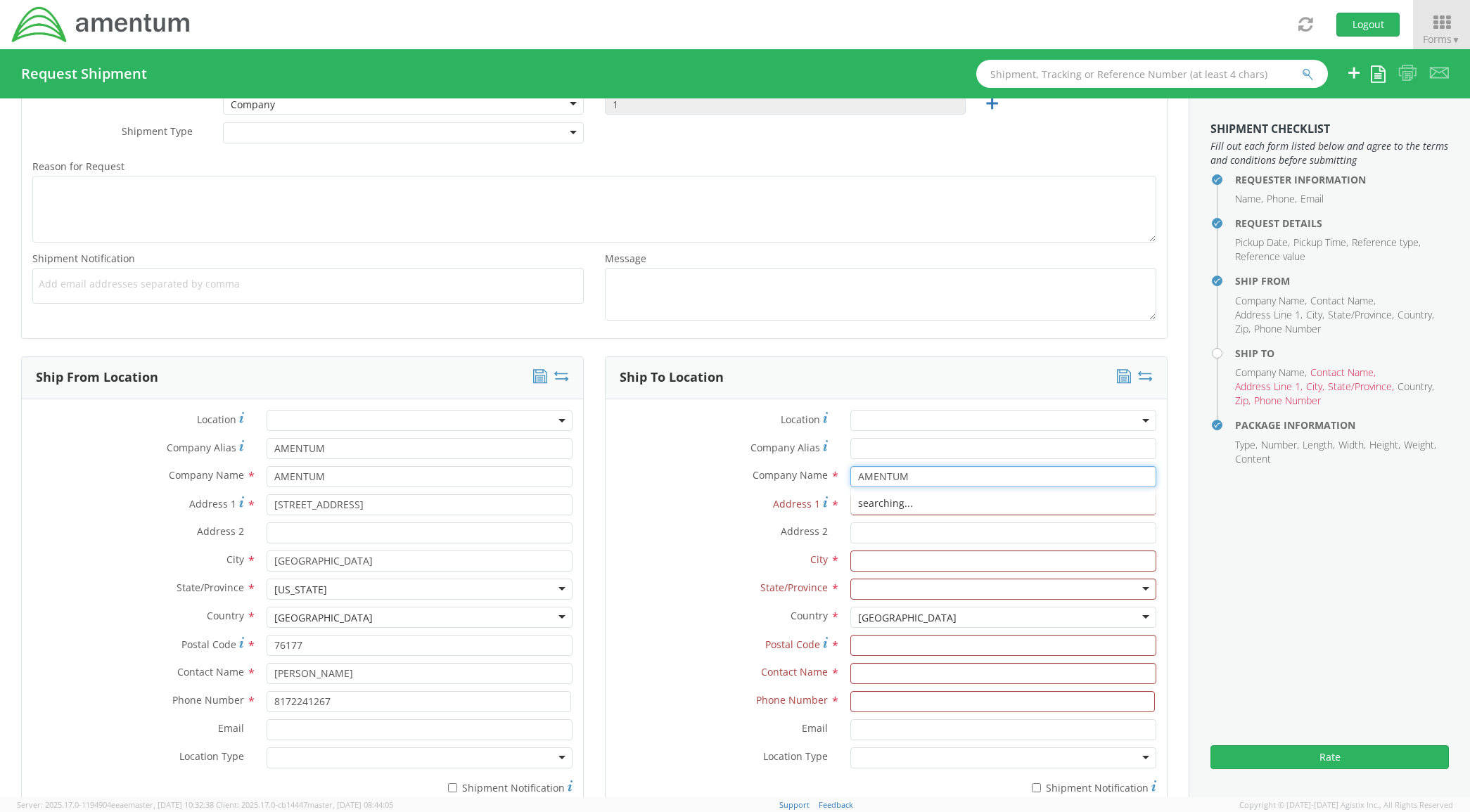
type input "AMENTUM"
type input "7500 Geoint Dr"
type input "AMENTUM"
type input "[GEOGRAPHIC_DATA]"
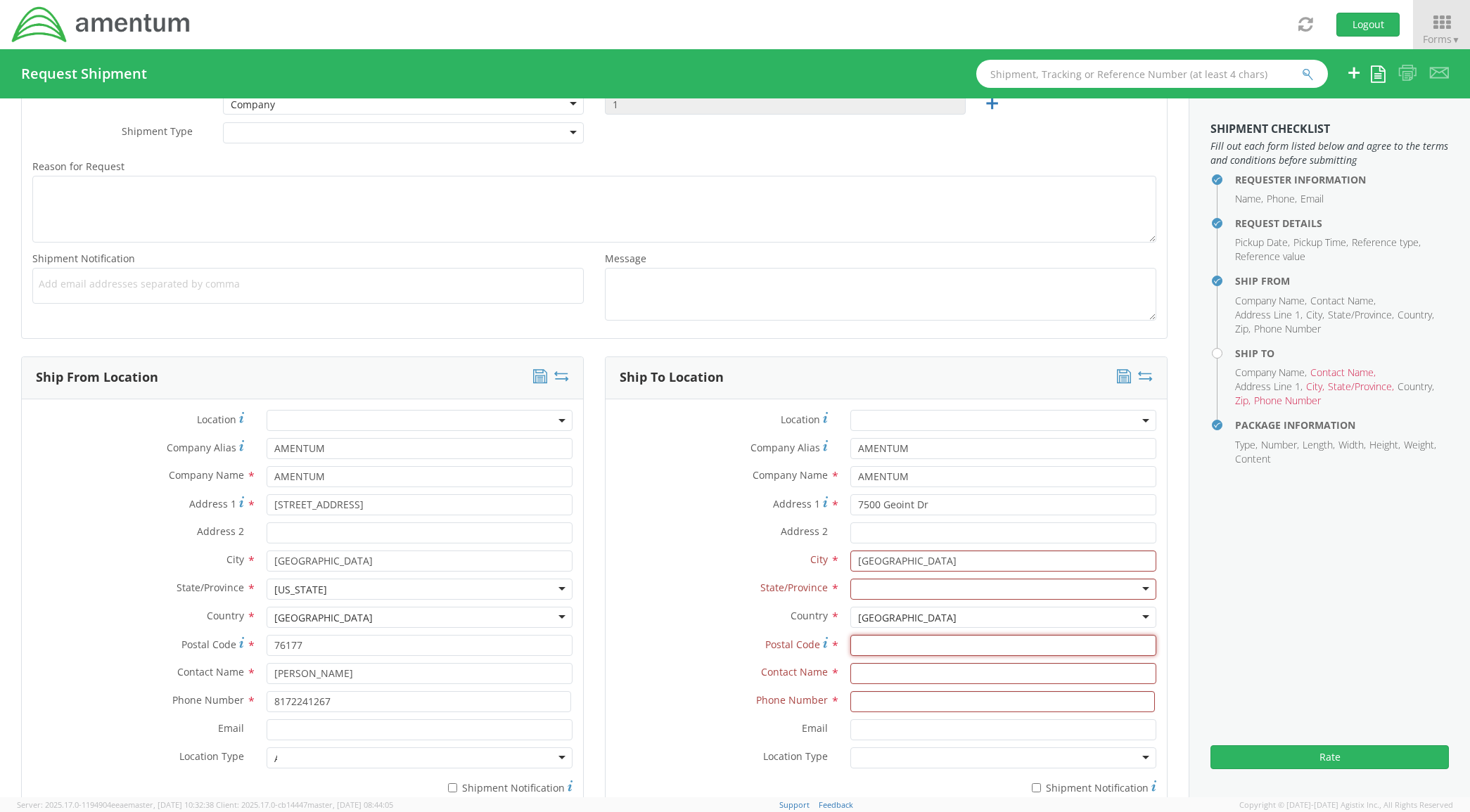
type input "22150"
type input "[PERSON_NAME]"
type input "5715574560"
type input "AMENTUM"
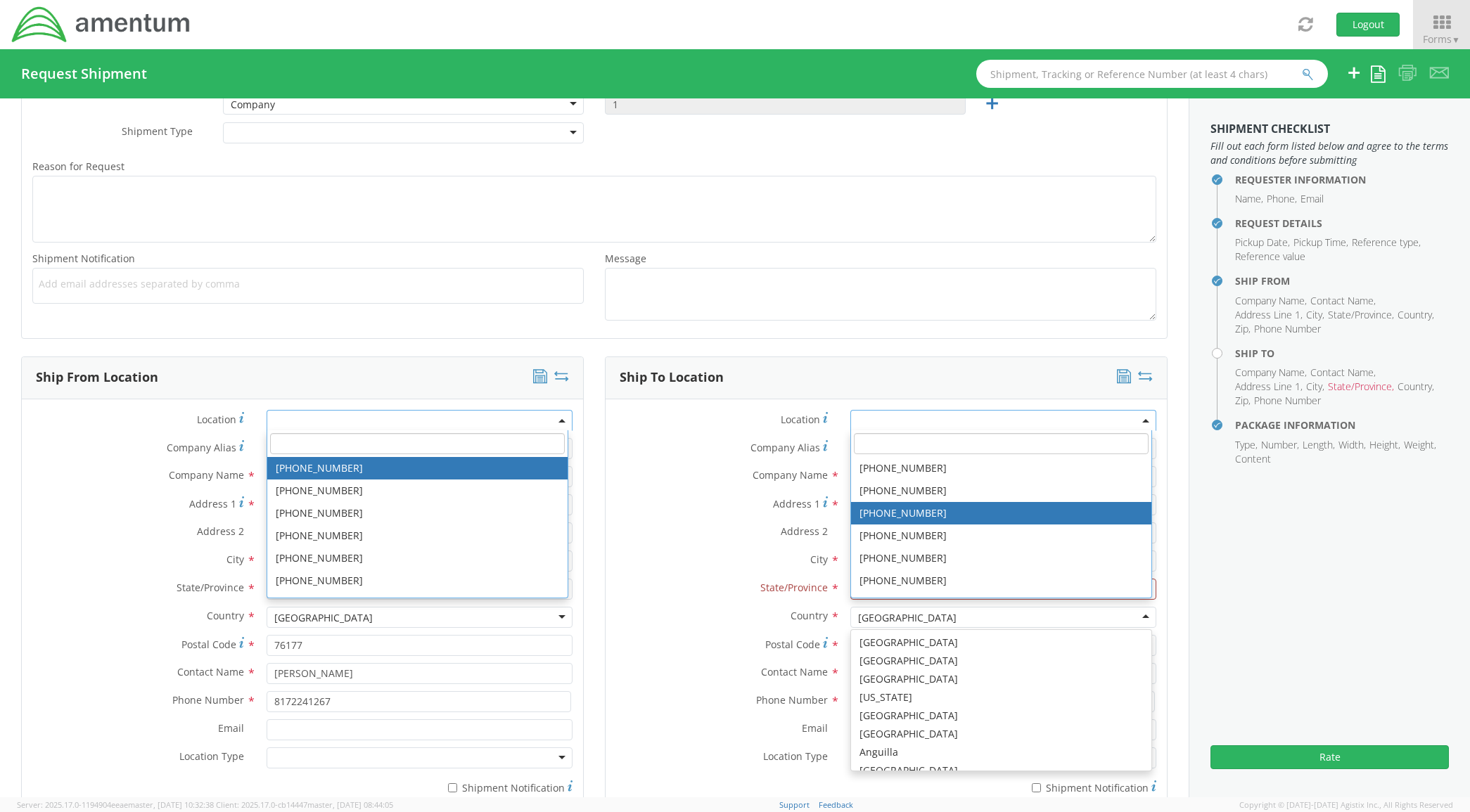
click at [651, 529] on label "Address 2 *" at bounding box center [723, 532] width 235 height 18
click at [850, 529] on input "Address 2 *" at bounding box center [1003, 533] width 307 height 21
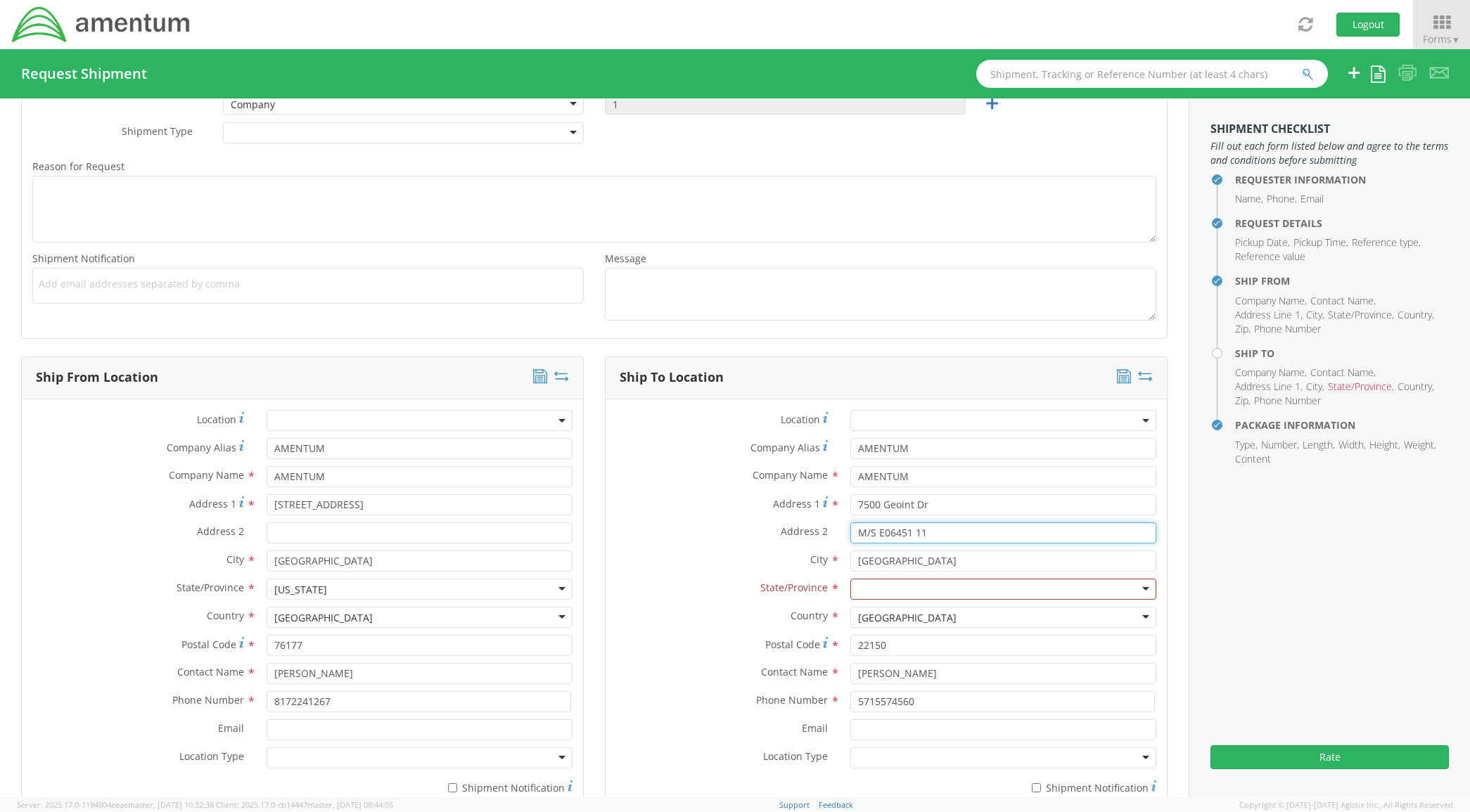
type input "M/S E06451 11"
click at [868, 587] on div at bounding box center [1003, 589] width 307 height 21
type input "v"
drag, startPoint x: 915, startPoint y: 677, endPoint x: 774, endPoint y: 686, distance: 141.3
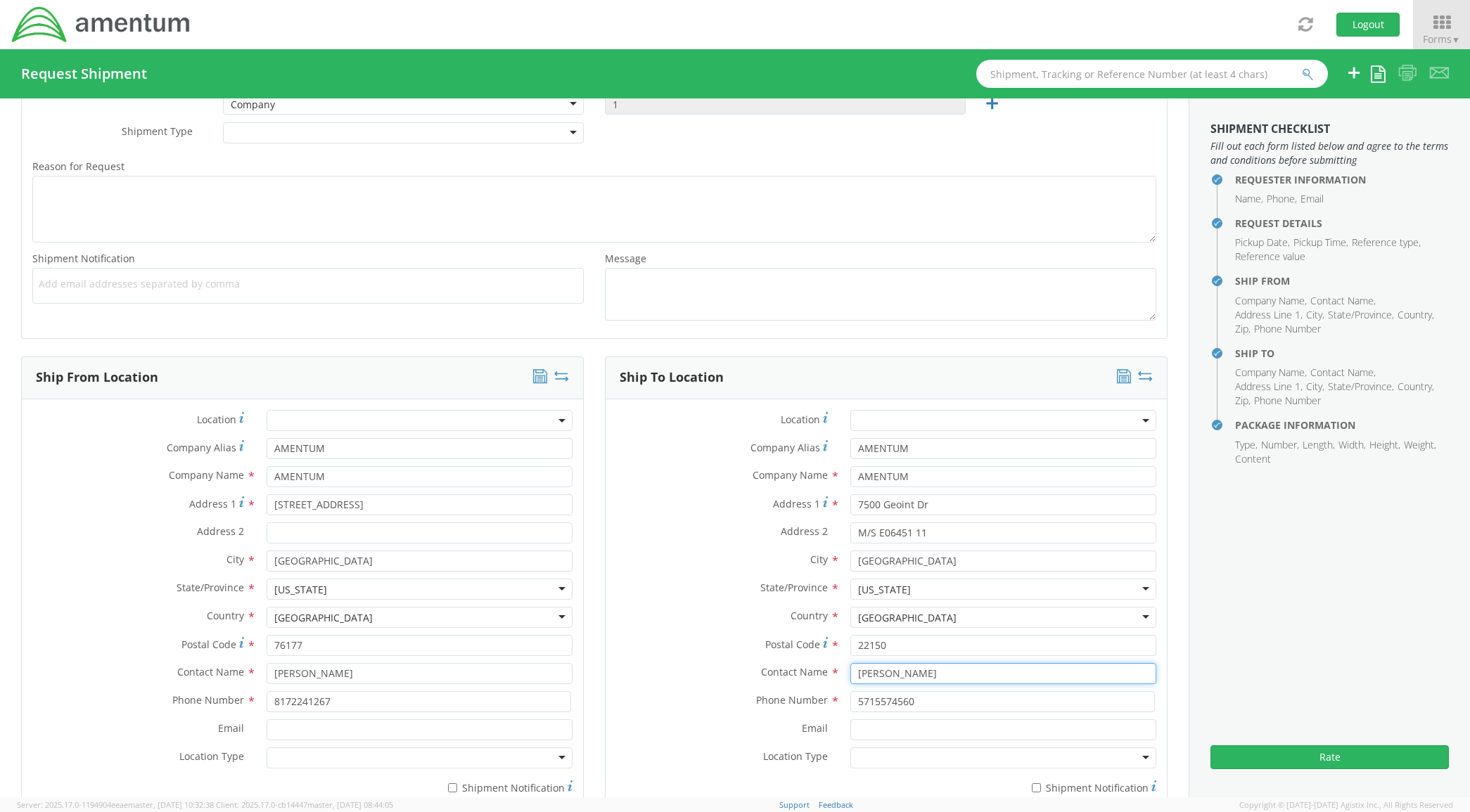
click at [774, 686] on div "Contact Name * [PERSON_NAME]" at bounding box center [886, 677] width 561 height 28
type input "[PERSON_NAME]"
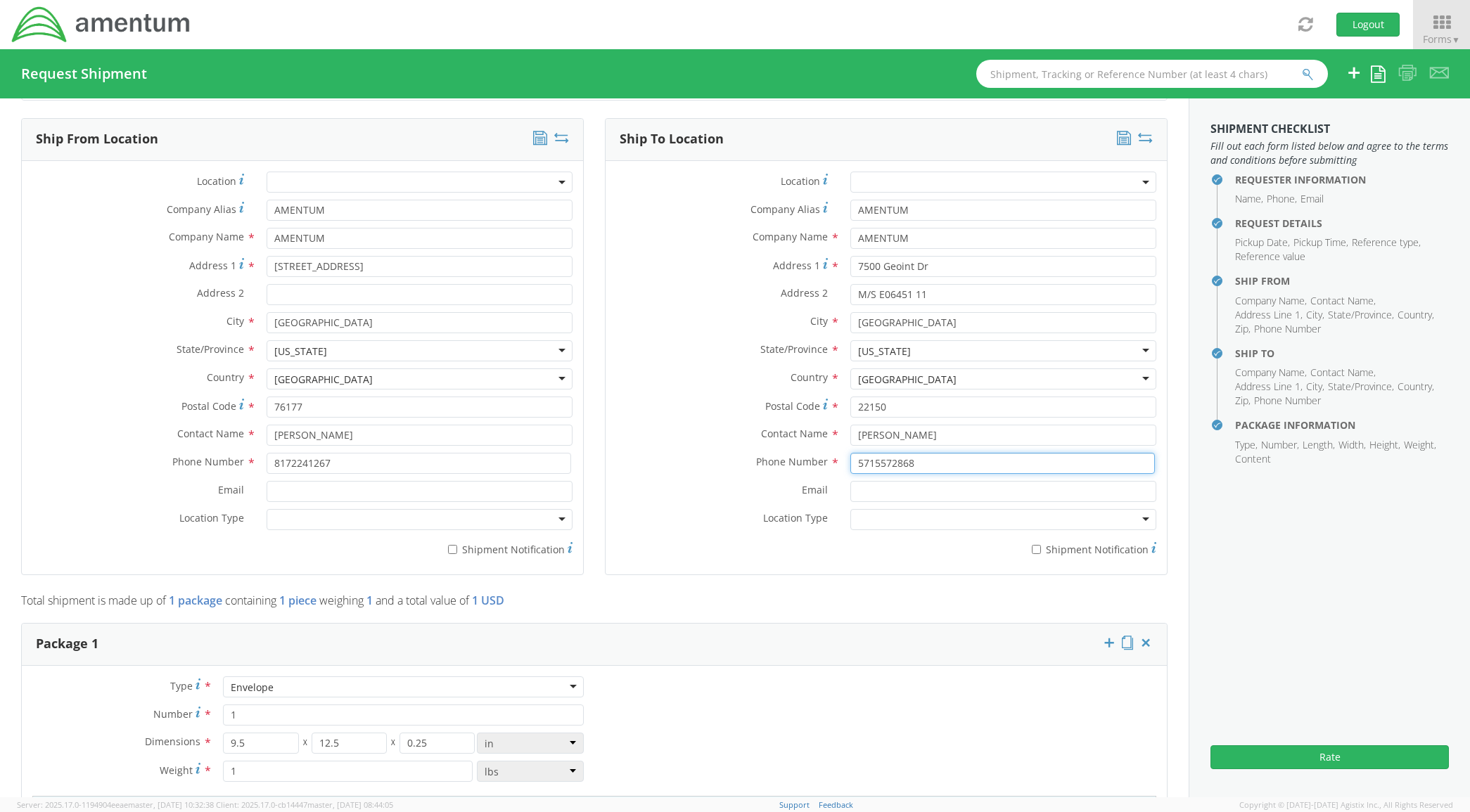
scroll to position [820, 0]
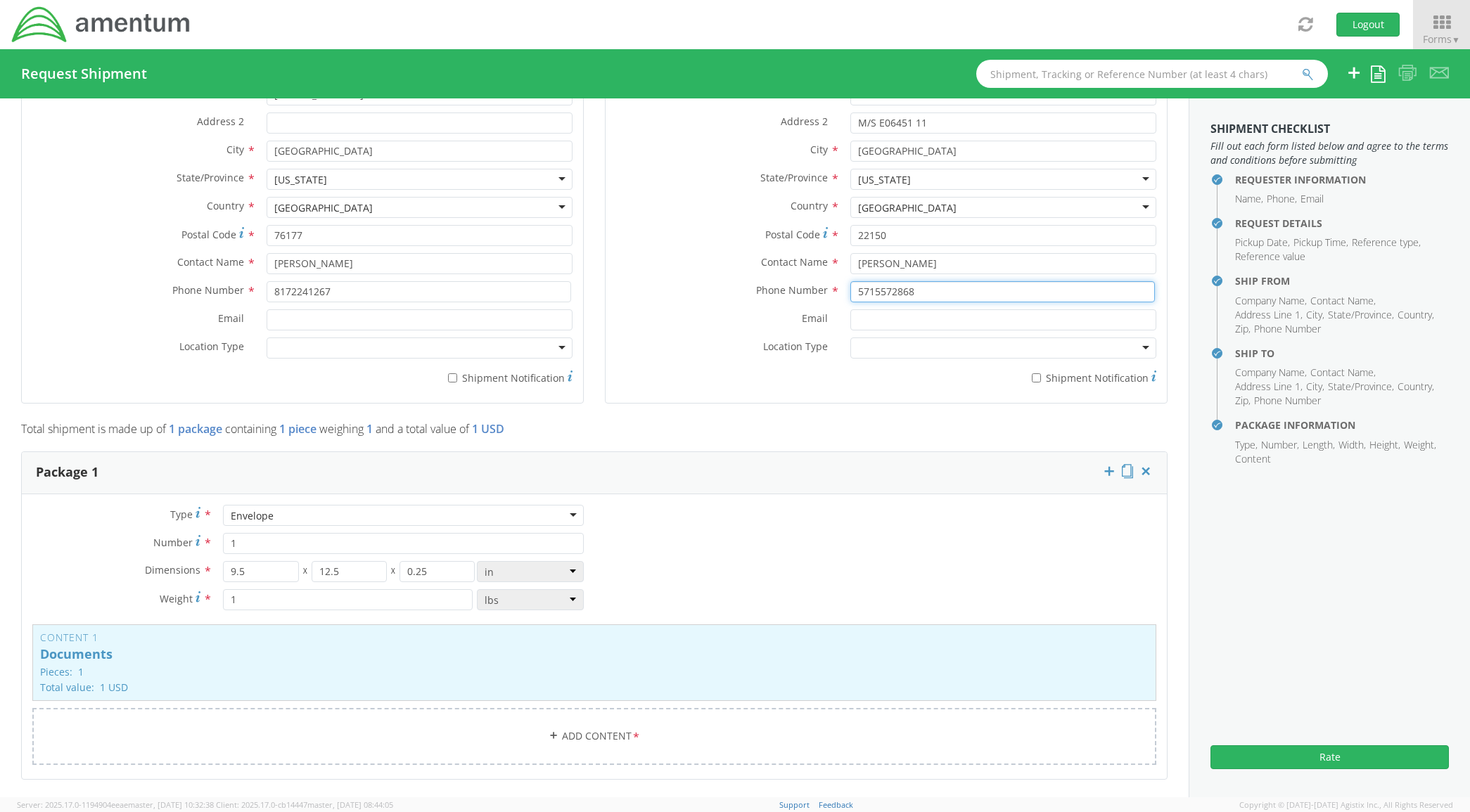
type input "5715572868"
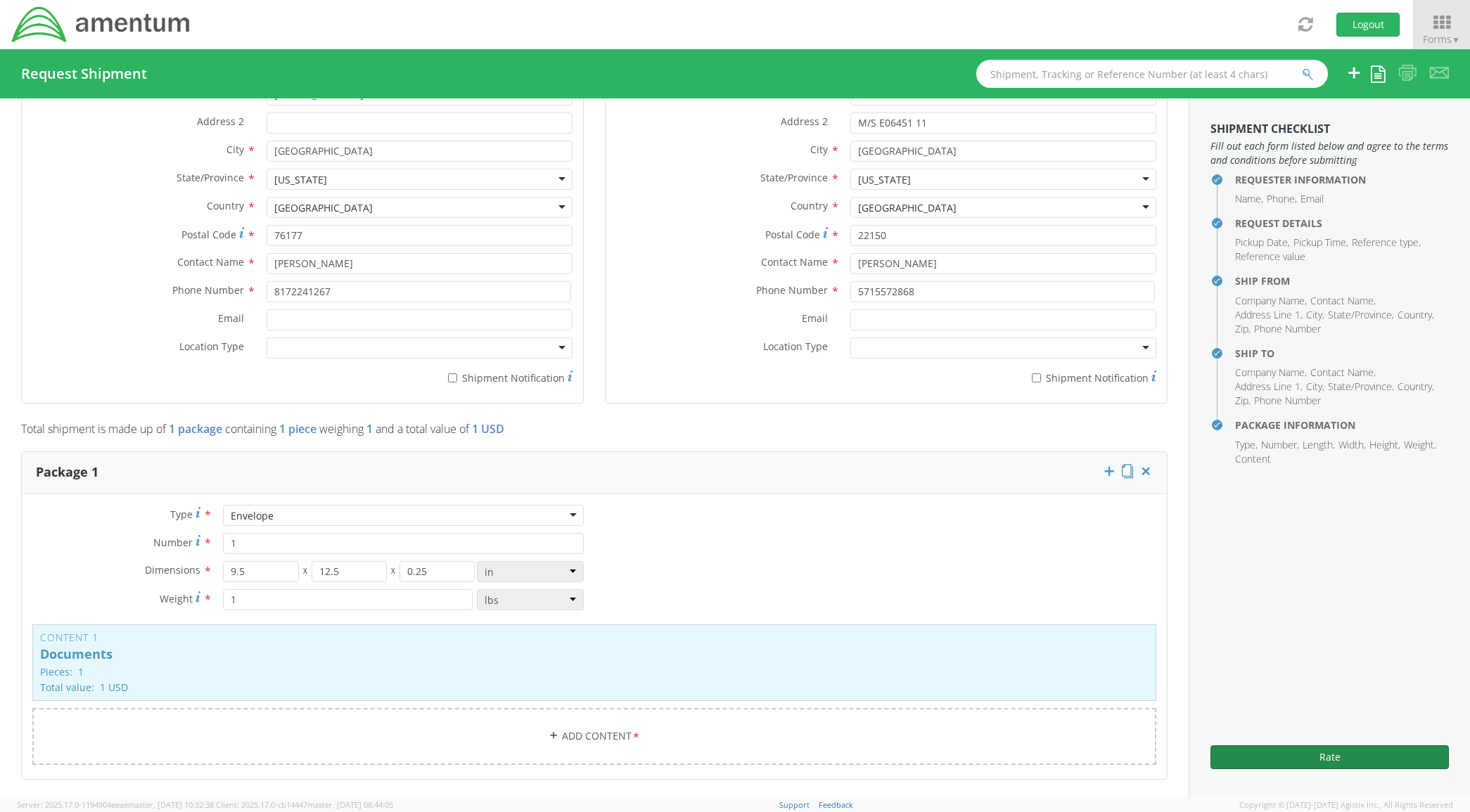
click at [1366, 746] on button "Rate" at bounding box center [1330, 757] width 239 height 24
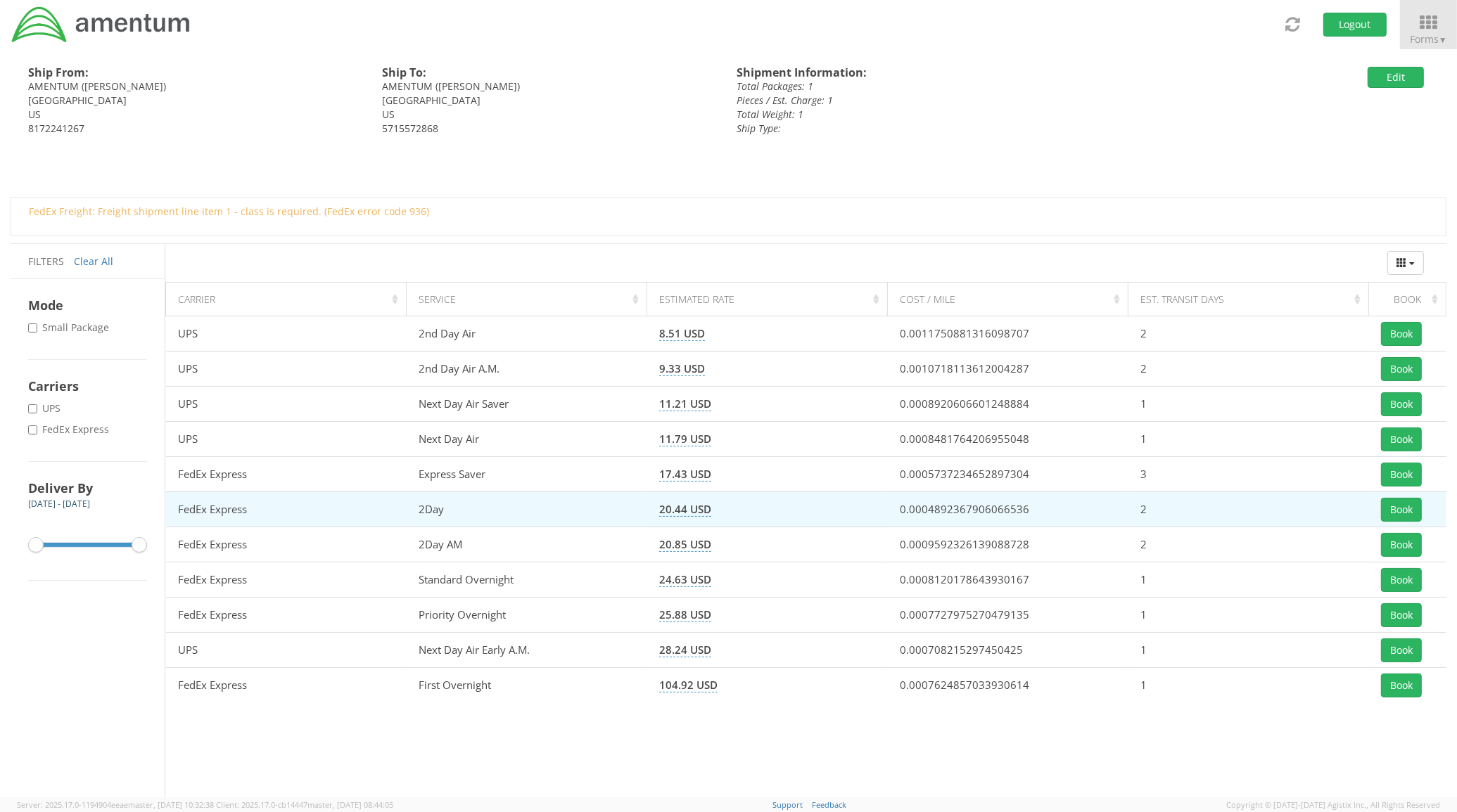
click at [1412, 495] on td "Book" at bounding box center [1407, 510] width 77 height 35
click at [1401, 507] on button "Book" at bounding box center [1401, 510] width 41 height 24
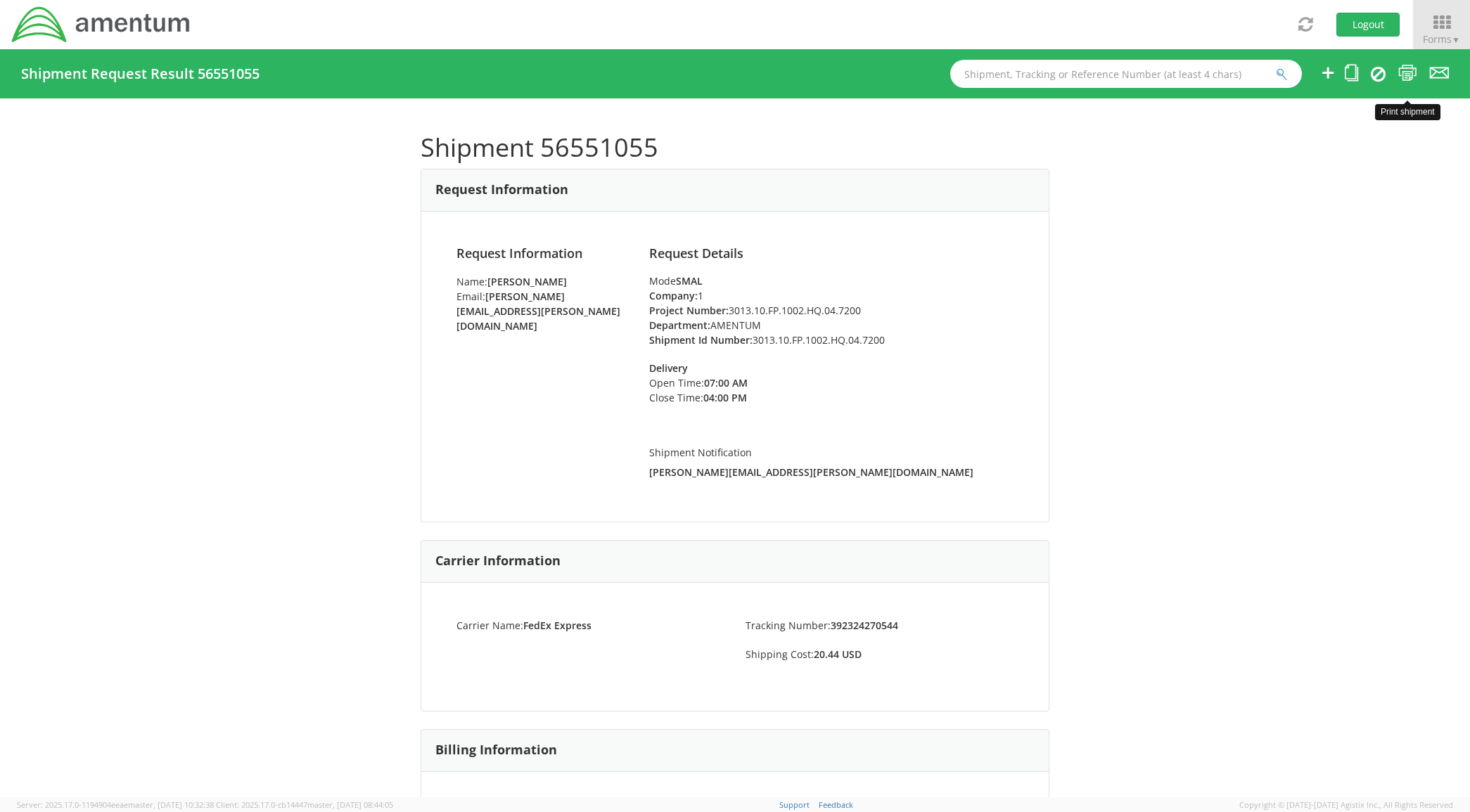
click at [1398, 72] on icon at bounding box center [1407, 72] width 19 height 17
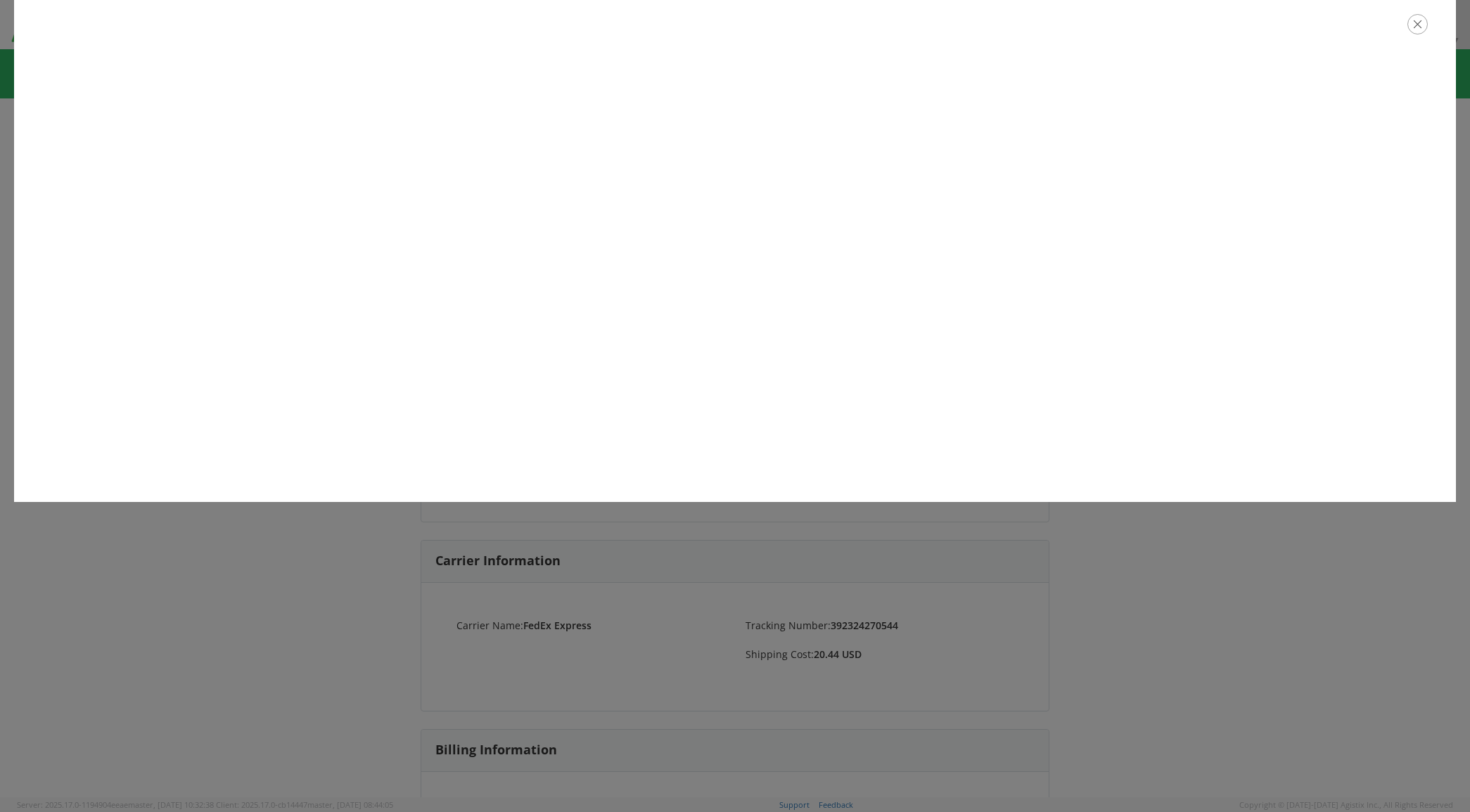
click at [1417, 26] on icon "button" at bounding box center [1417, 24] width 21 height 21
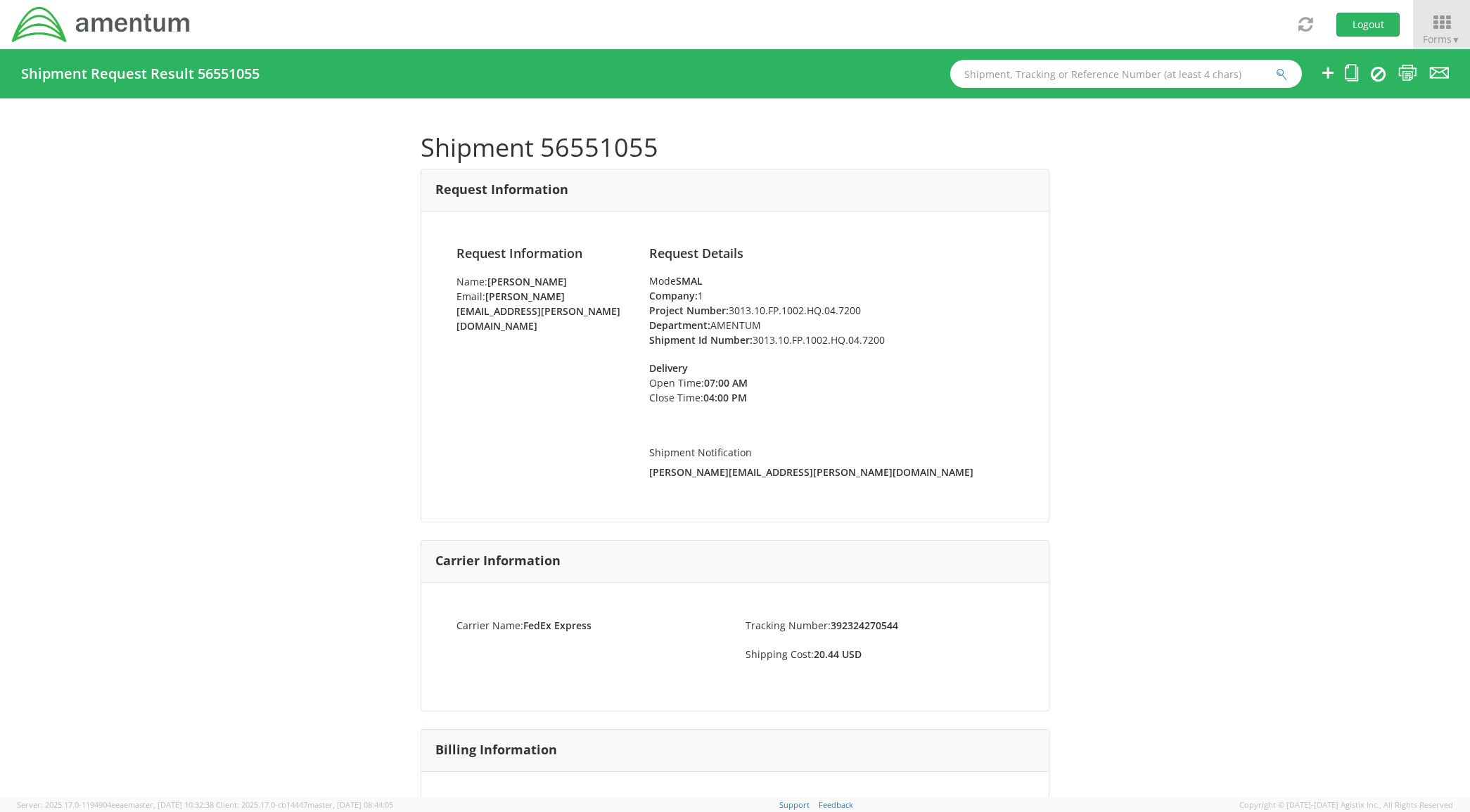
click at [138, 515] on div "Shipment 56551055 Request Information Request Information Name: [PERSON_NAME] E…" at bounding box center [735, 448] width 1470 height 699
